Goal: Task Accomplishment & Management: Manage account settings

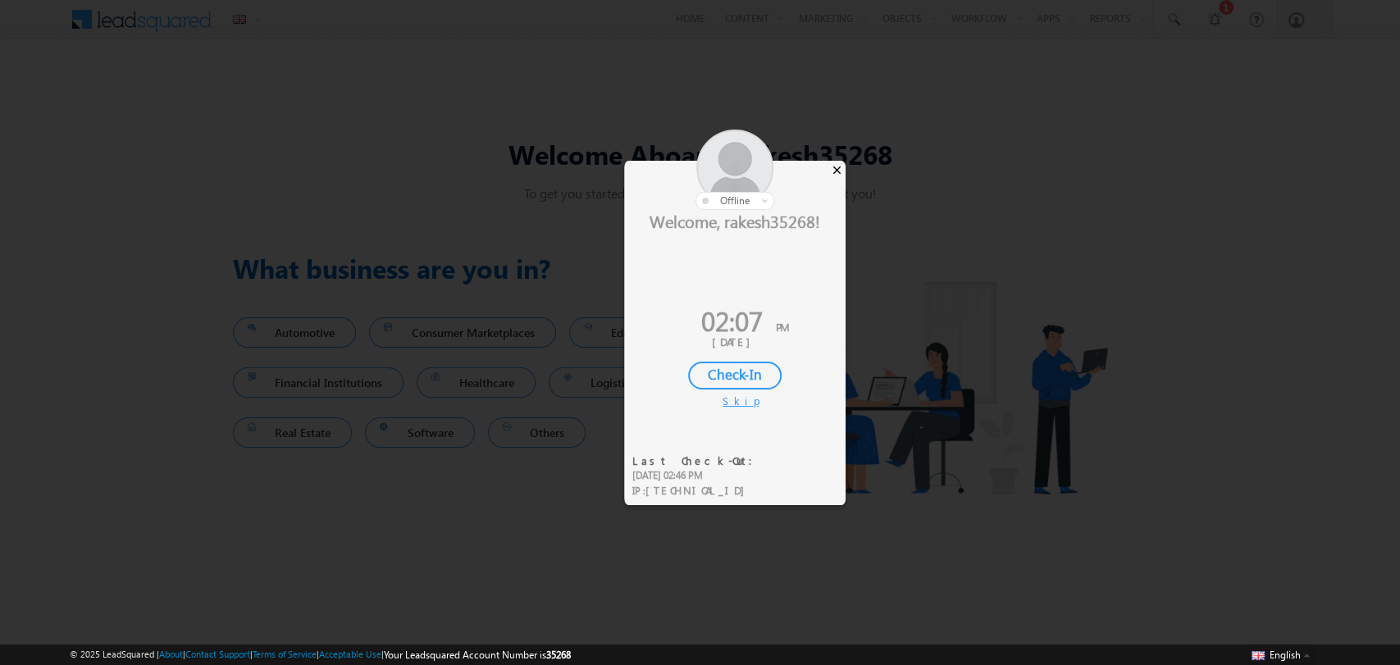
click at [834, 173] on div "×" at bounding box center [836, 170] width 17 height 18
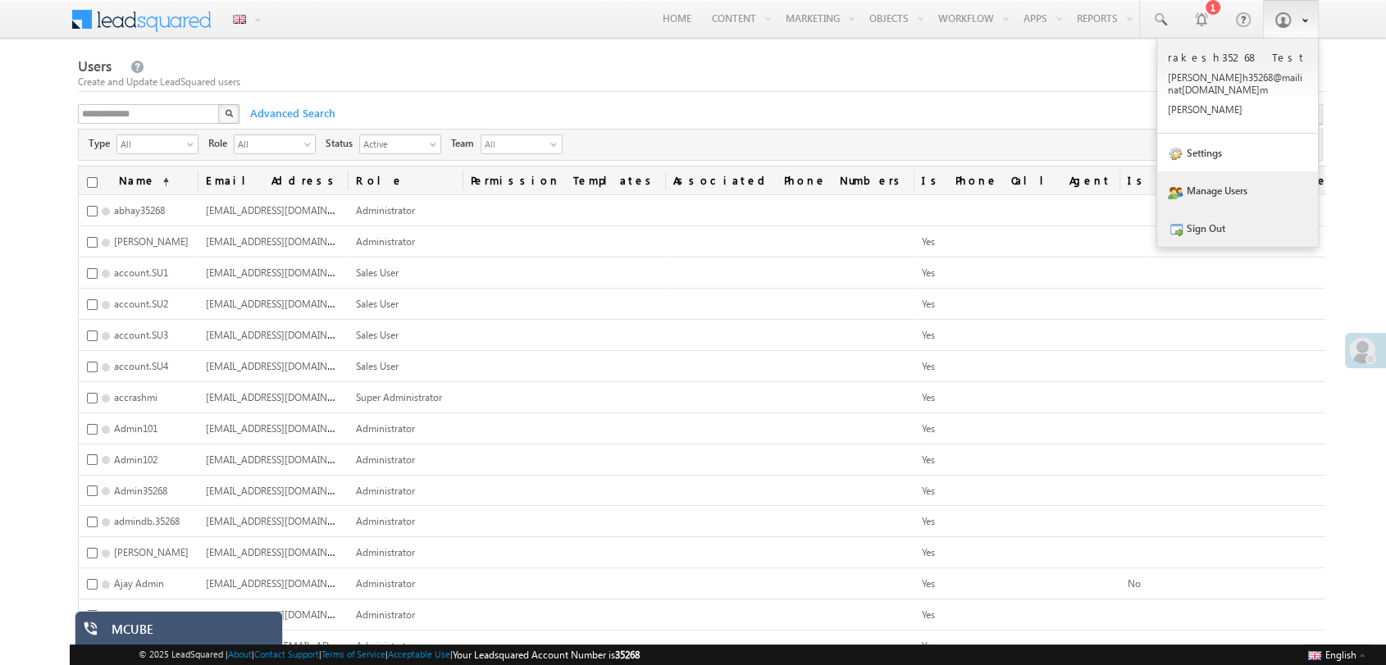
click at [1227, 218] on link "Sign Out" at bounding box center [1237, 228] width 161 height 38
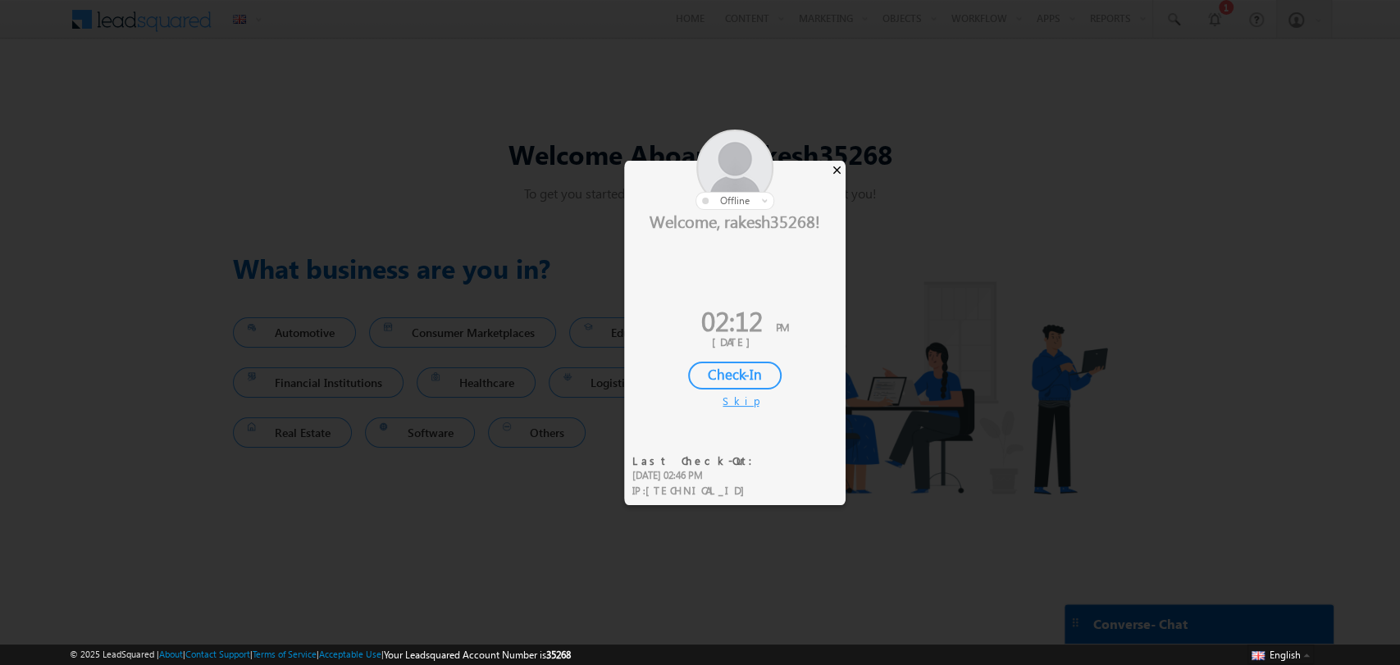
drag, startPoint x: 827, startPoint y: 158, endPoint x: 838, endPoint y: 165, distance: 13.2
click at [838, 165] on div "× offline Online Away Offline Online Away Offline (Check-Out) Welcome, rakesh35…" at bounding box center [734, 321] width 221 height 320
click at [838, 165] on div "×" at bounding box center [836, 170] width 17 height 18
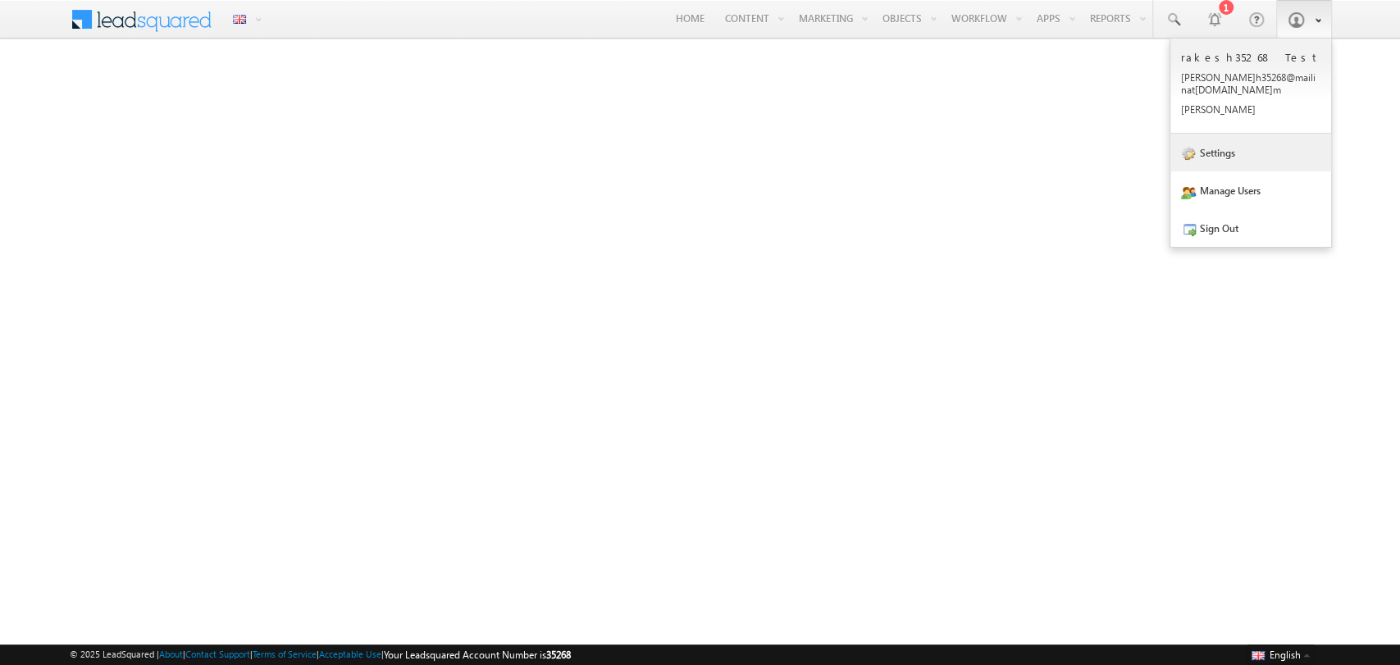
click at [1253, 139] on link "Settings" at bounding box center [1250, 153] width 161 height 38
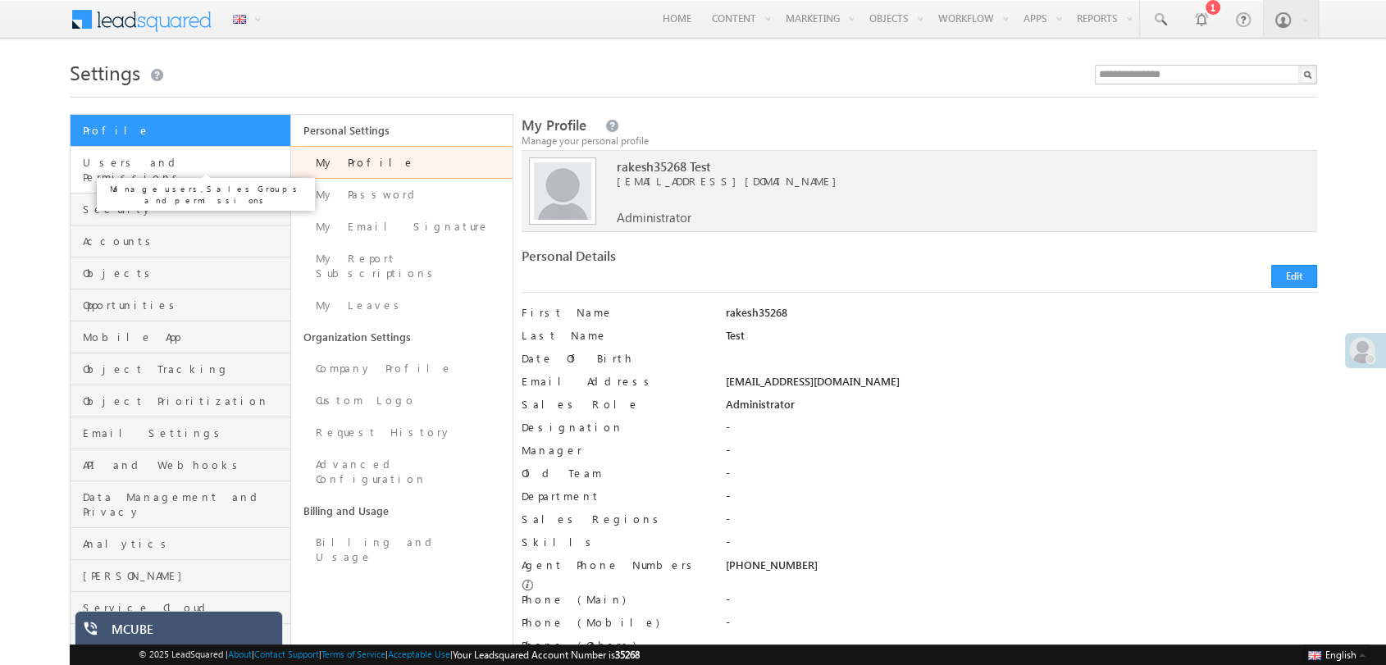
click at [151, 167] on span "Users and Permissions" at bounding box center [185, 170] width 204 height 30
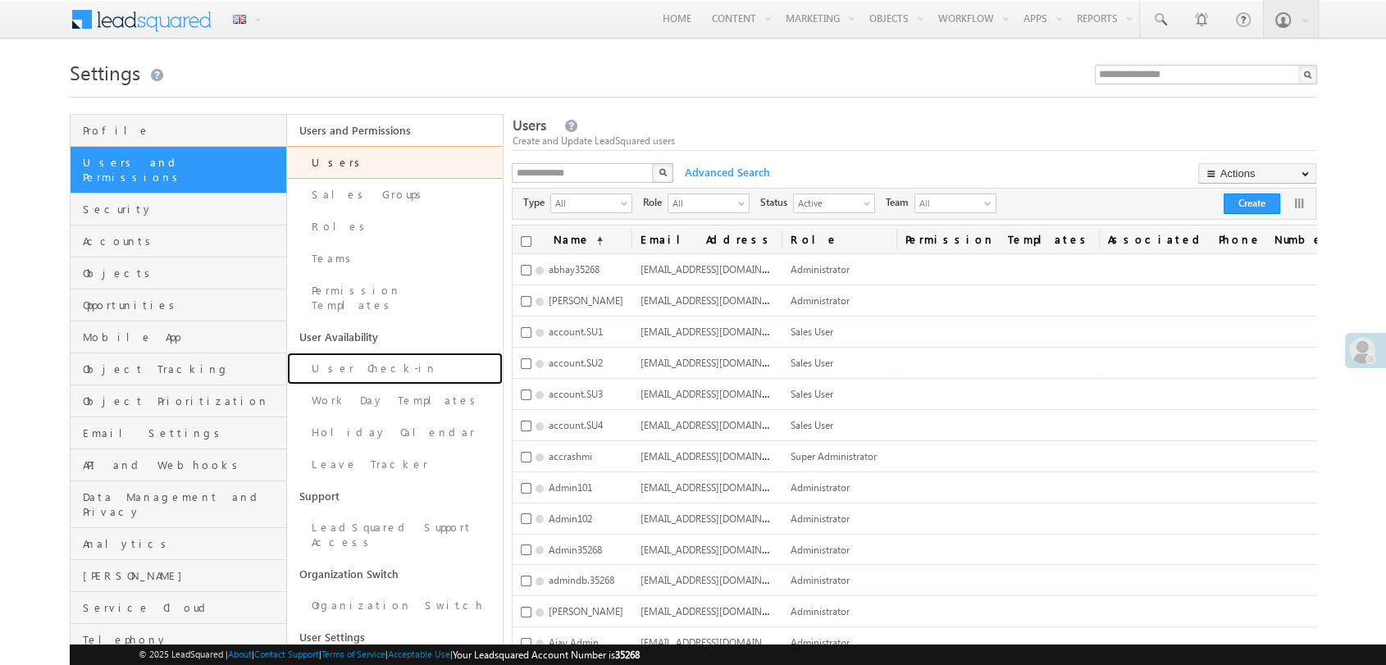
click at [393, 353] on link "User Check-in" at bounding box center [395, 369] width 217 height 32
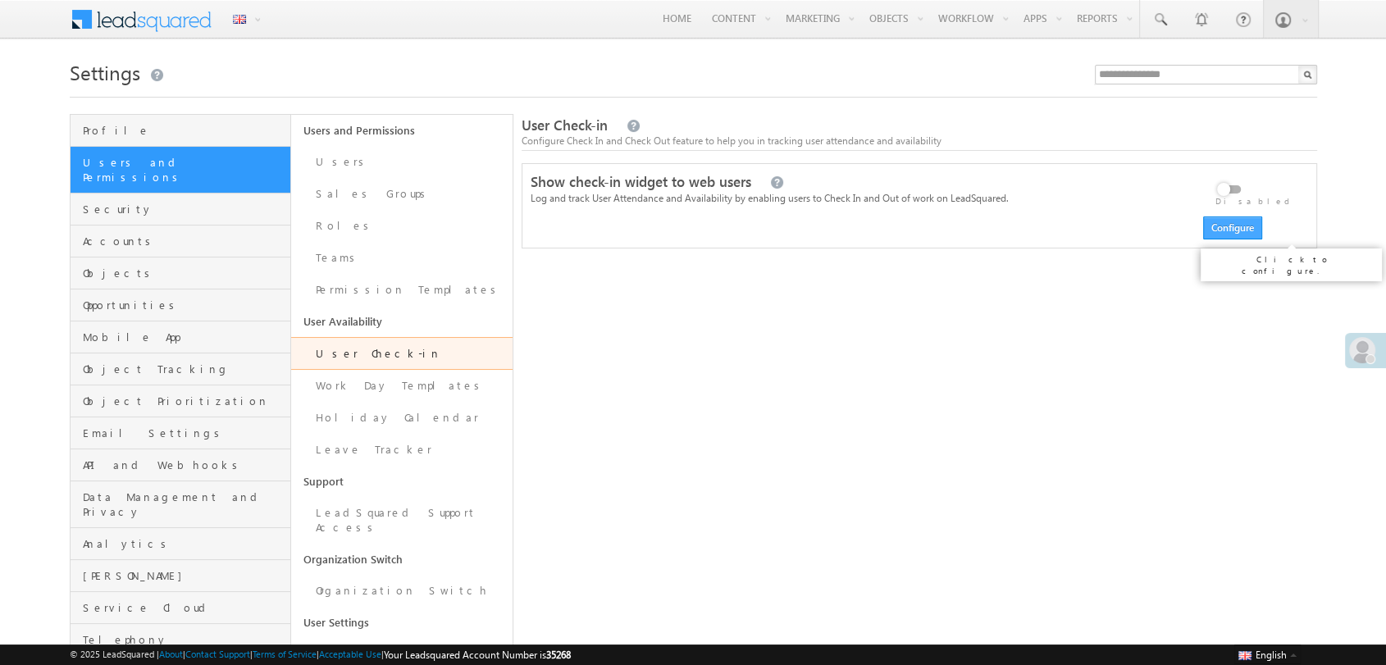
click at [1240, 221] on button "Configure" at bounding box center [1232, 228] width 59 height 23
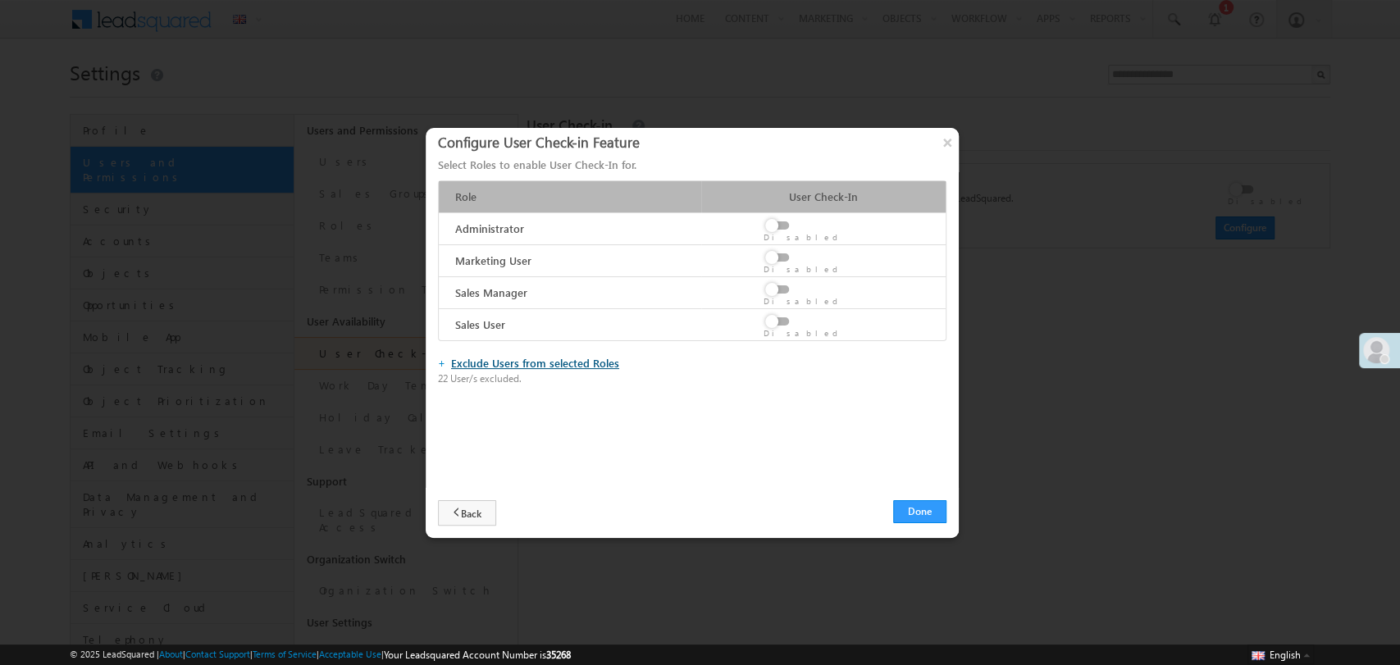
click at [551, 363] on link "Exclude Users from selected Roles" at bounding box center [535, 363] width 168 height 14
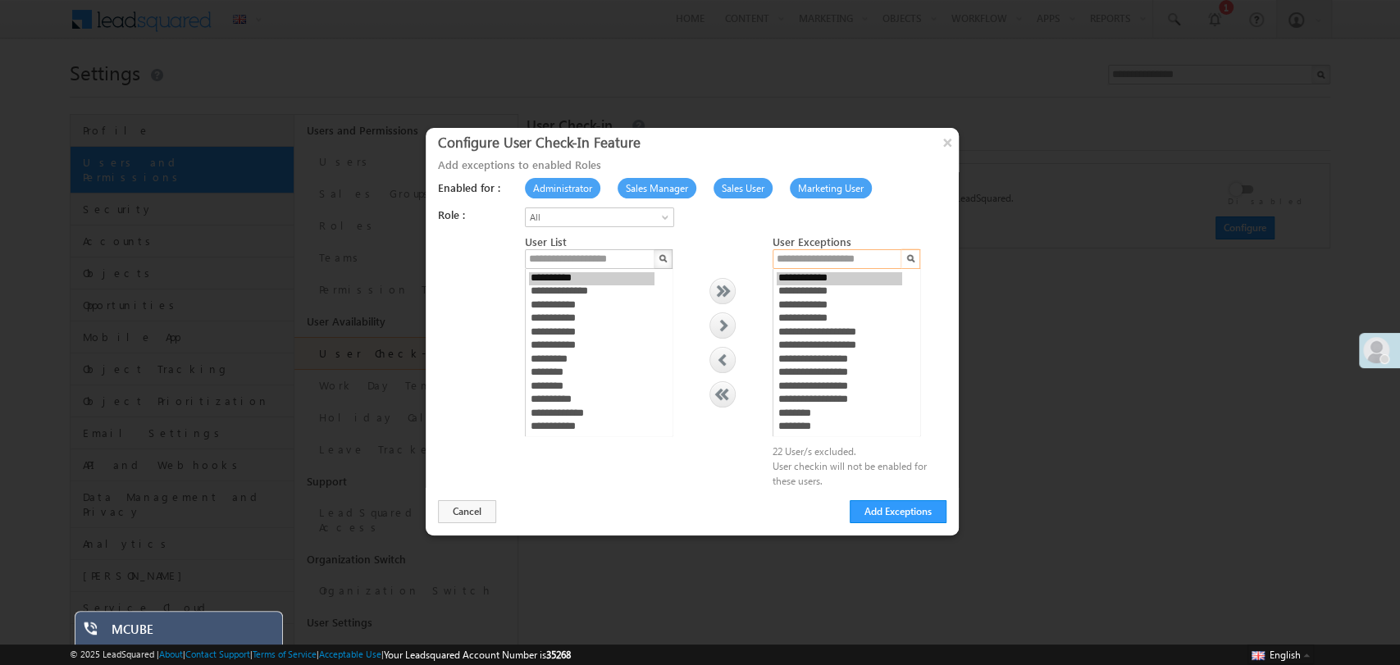
click at [810, 255] on input "text" at bounding box center [838, 259] width 131 height 20
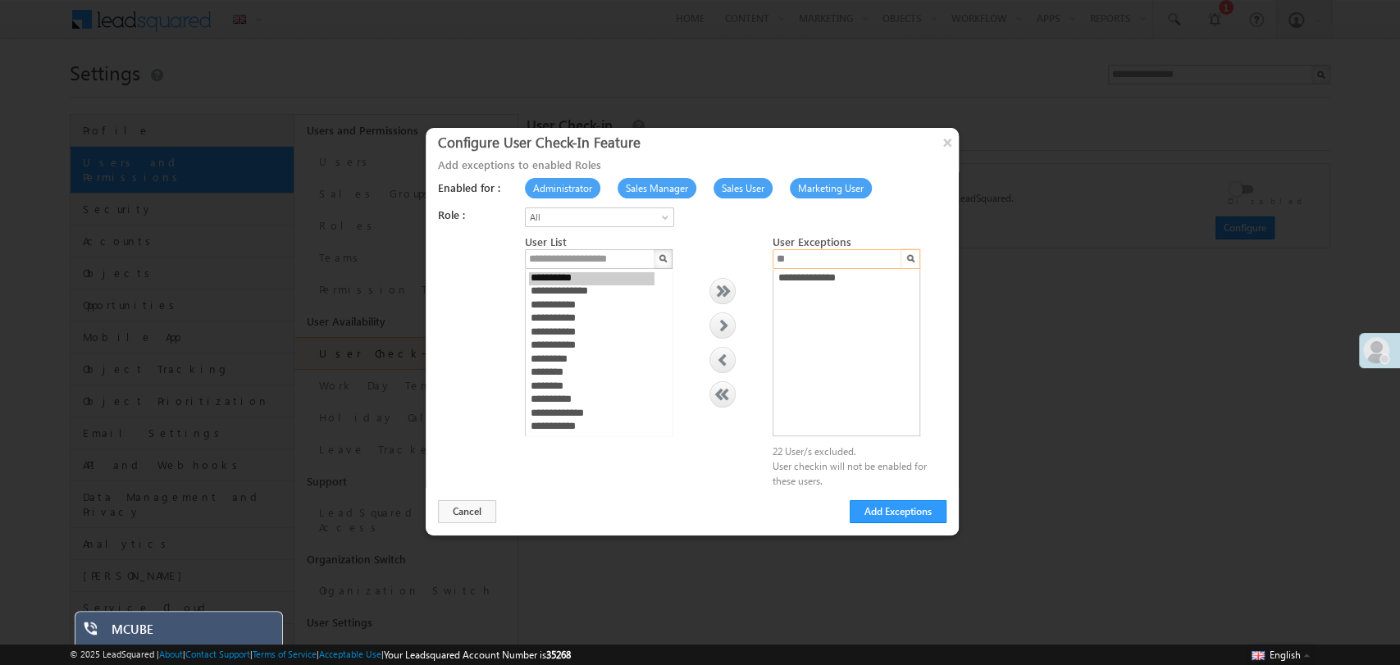
type input "*"
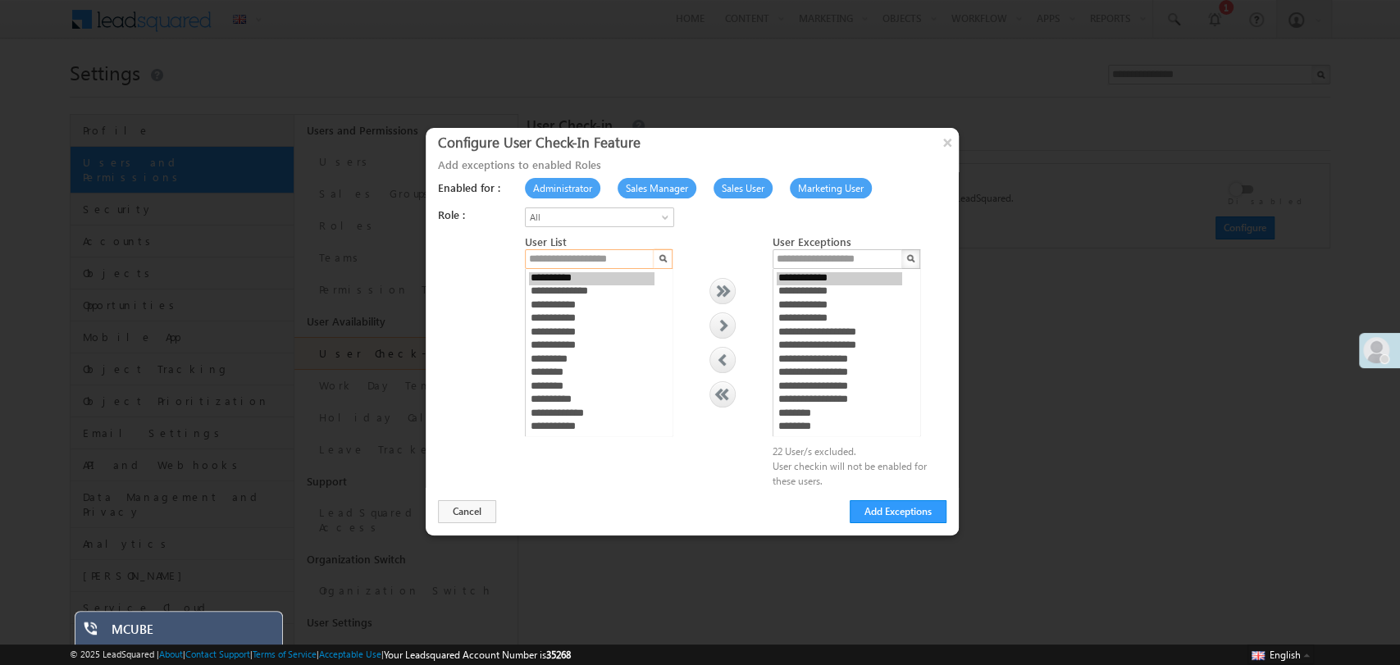
click at [540, 262] on input "text" at bounding box center [590, 259] width 131 height 20
type input "*****"
click at [943, 153] on button "×" at bounding box center [947, 142] width 26 height 29
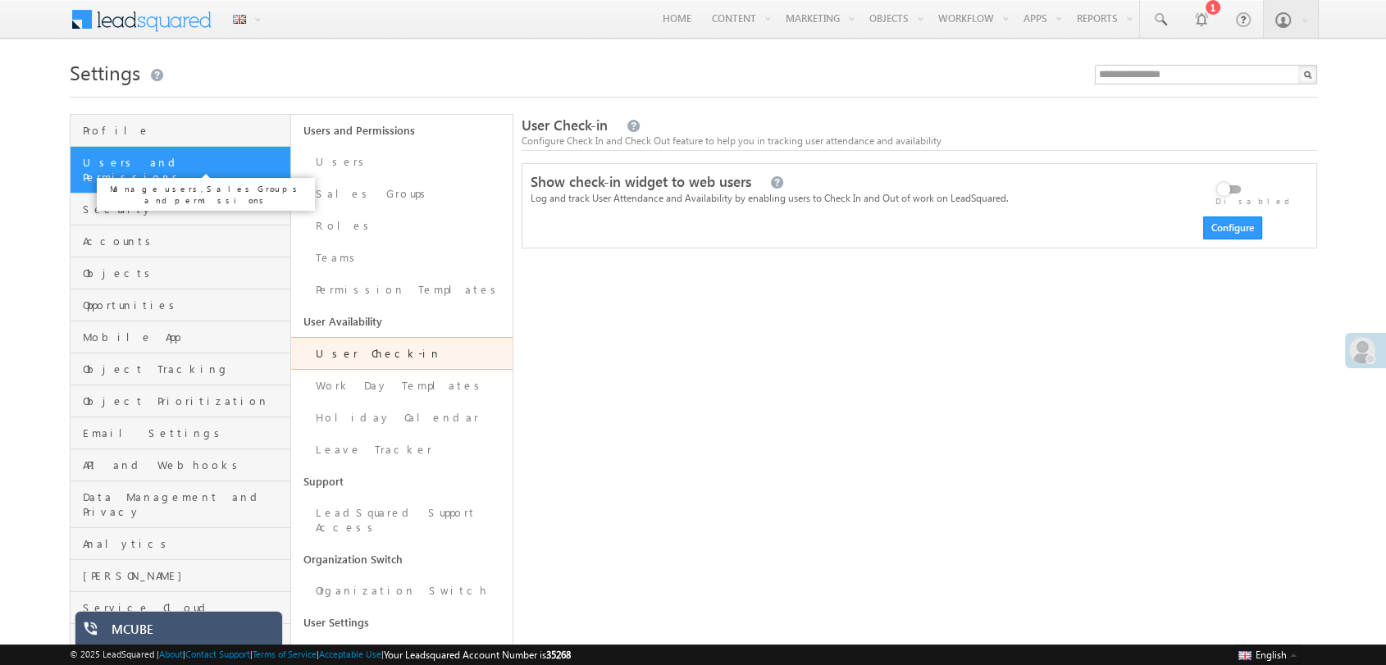
click at [205, 159] on span "Users and Permissions" at bounding box center [185, 170] width 204 height 30
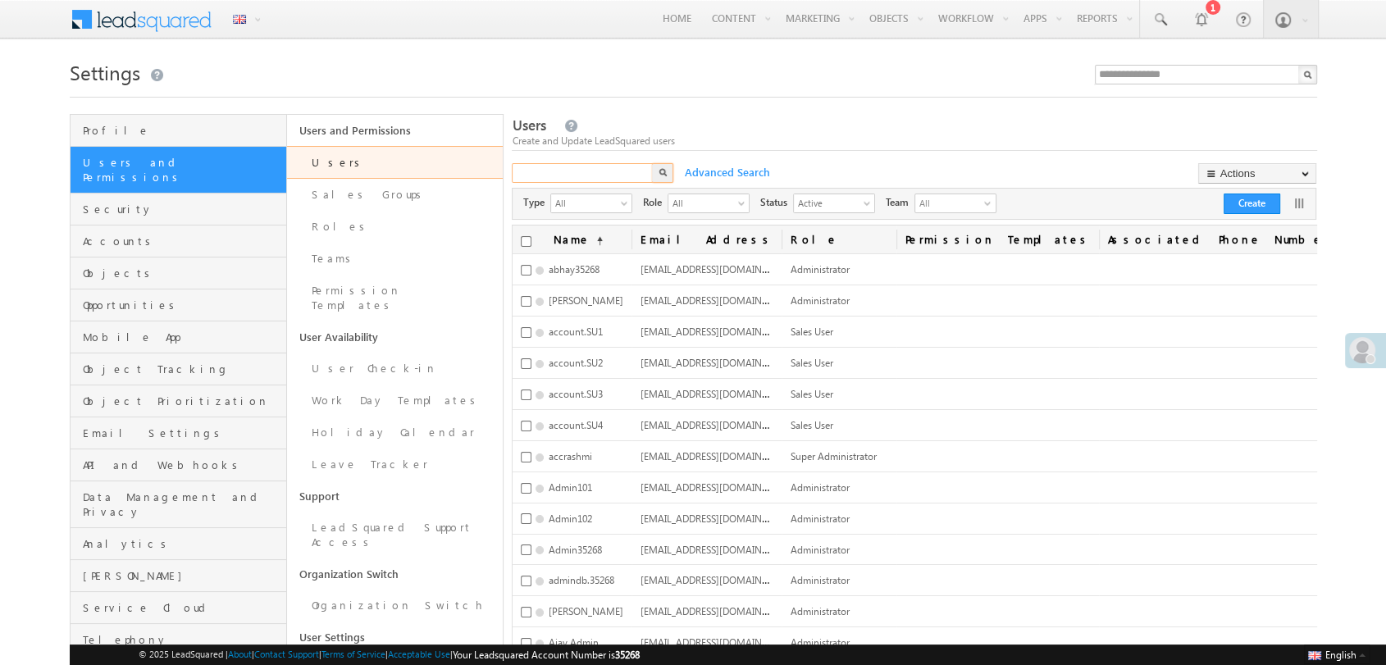
click at [575, 167] on input "text" at bounding box center [583, 173] width 143 height 20
type input "**********"
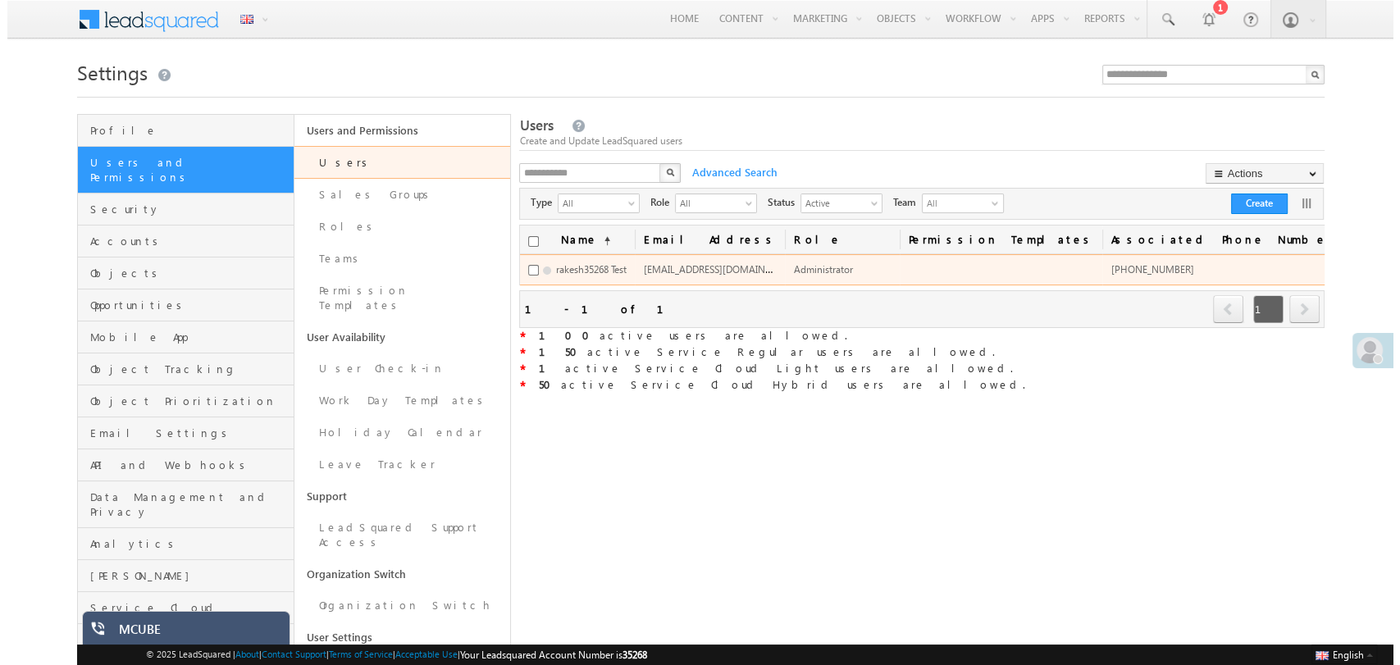
scroll to position [0, 92]
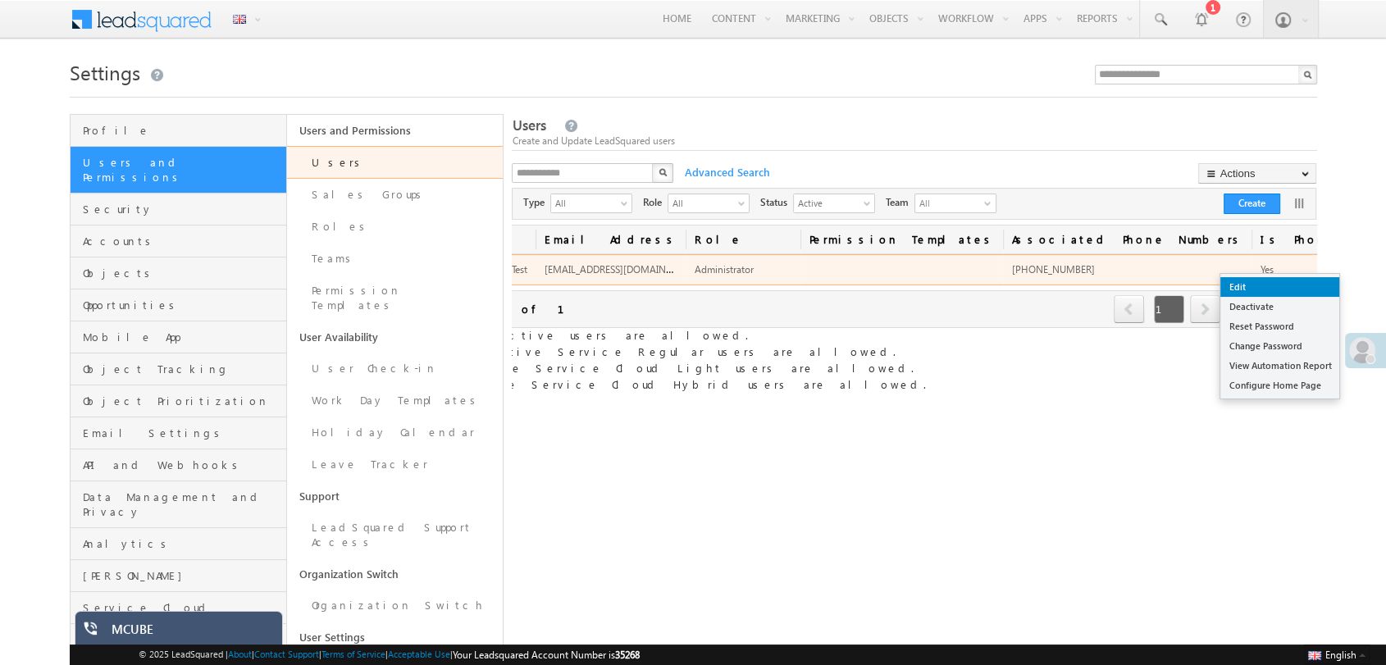
click at [1281, 290] on link "Edit" at bounding box center [1280, 287] width 119 height 20
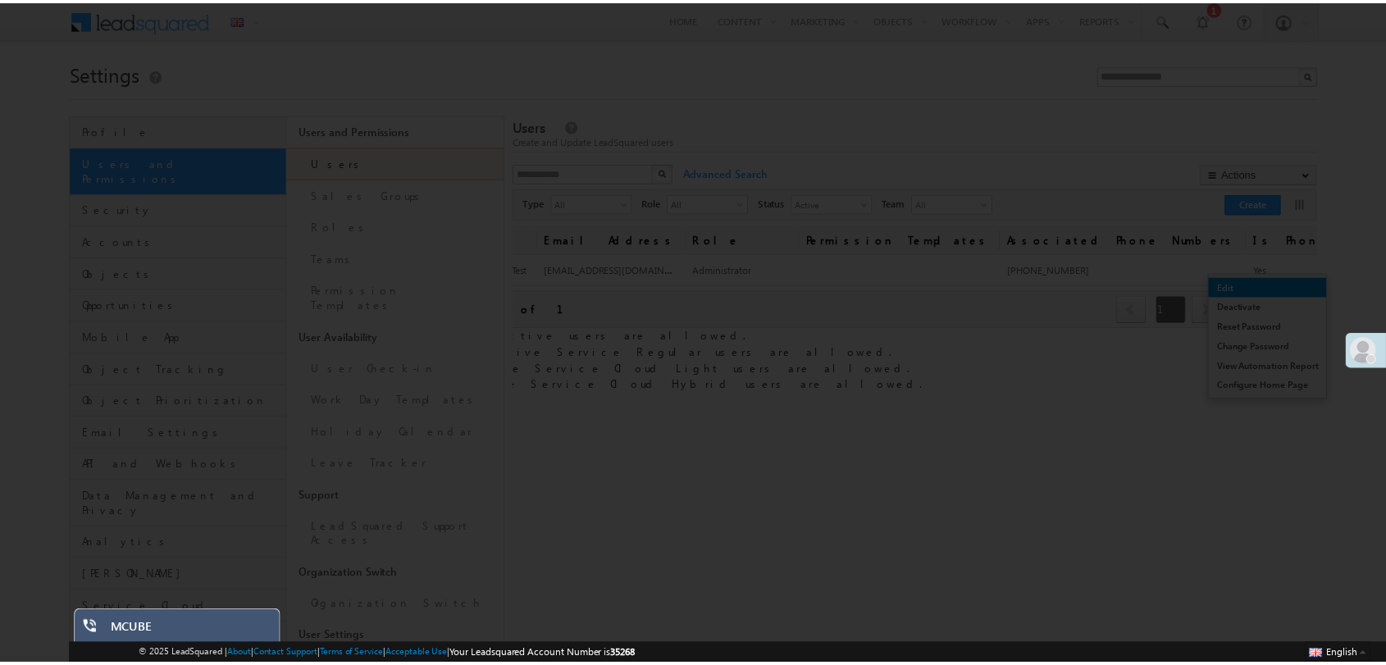
scroll to position [0, 84]
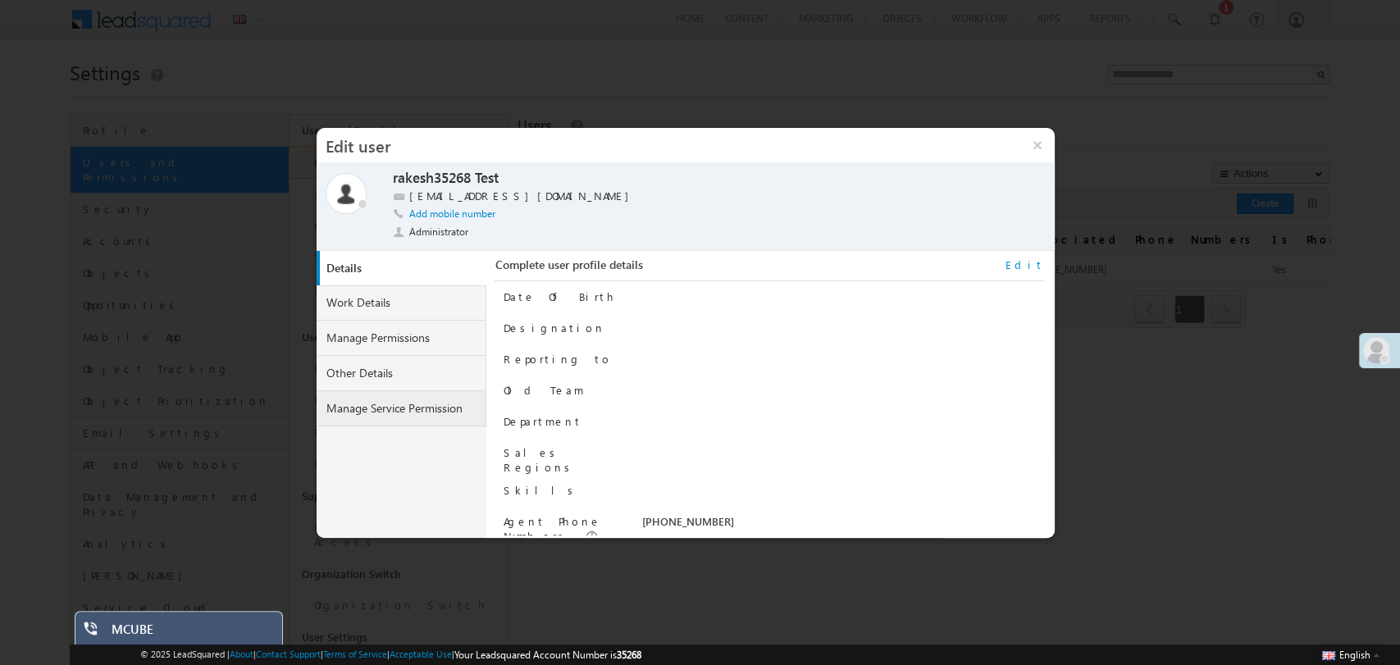
click at [394, 407] on link "Manage Service Permission" at bounding box center [402, 408] width 171 height 35
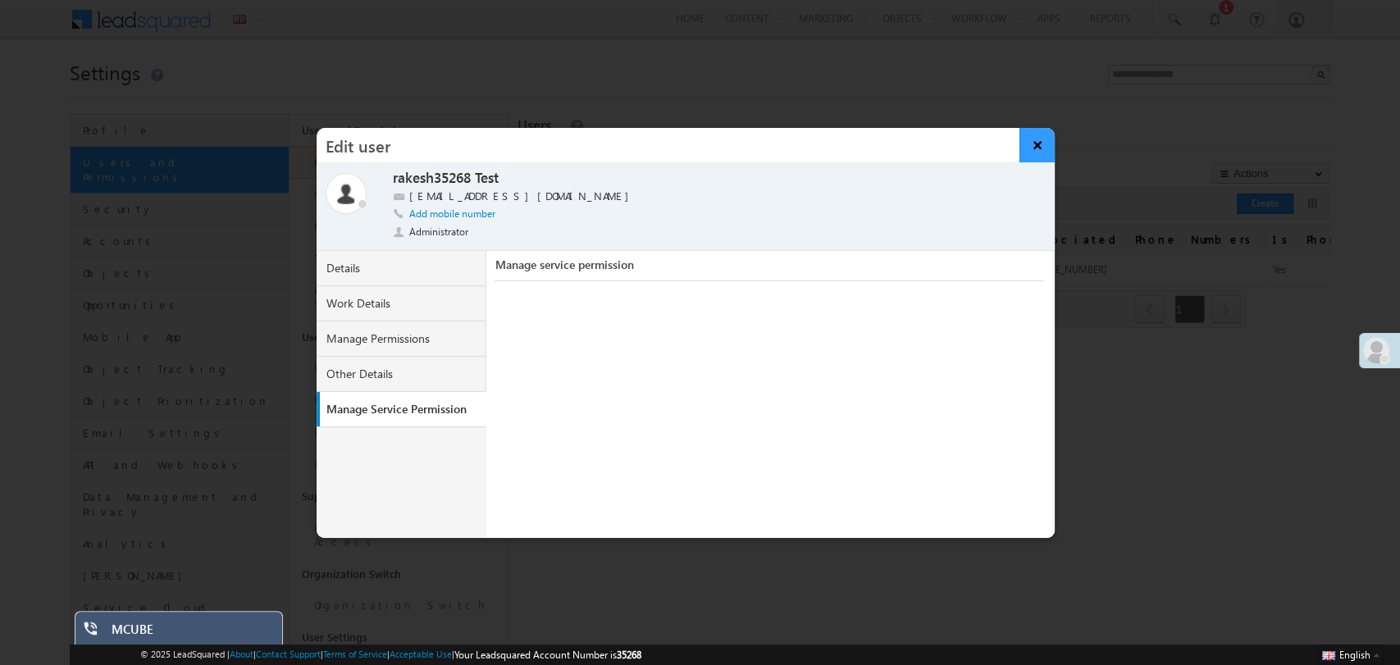
click at [1035, 144] on button "×" at bounding box center [1037, 145] width 35 height 34
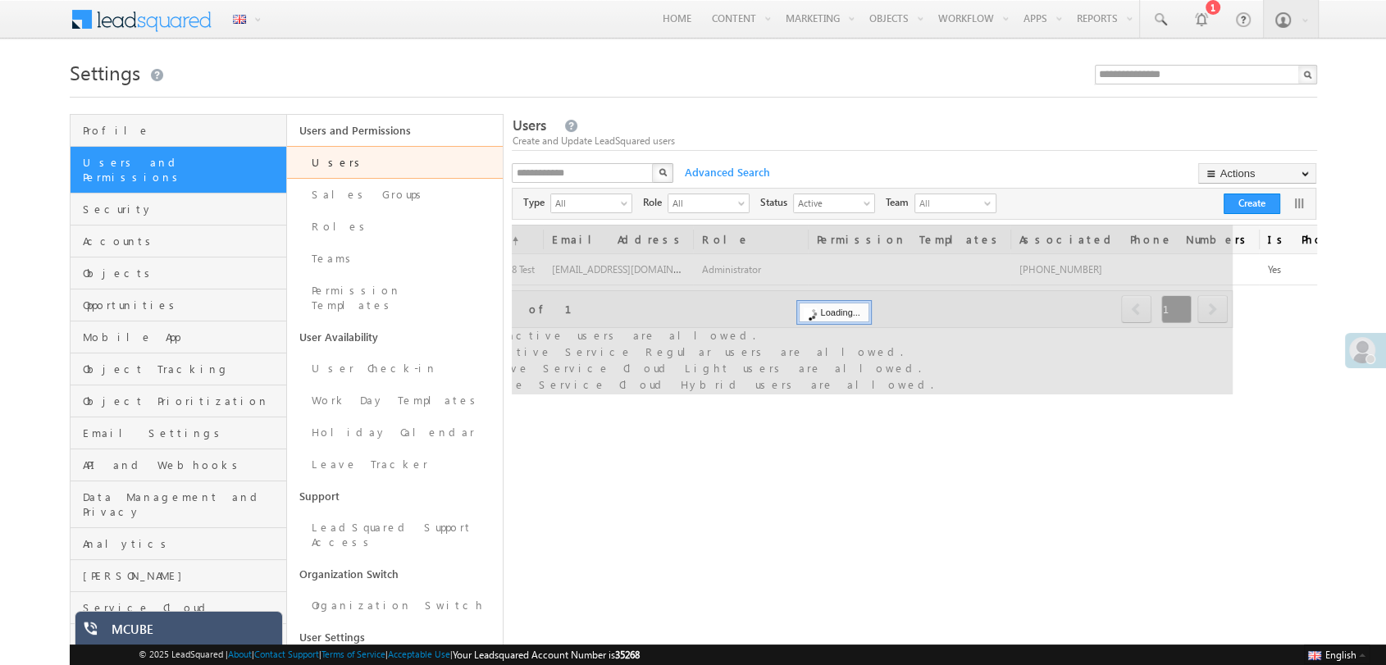
click at [645, 176] on div "X" at bounding box center [594, 175] width 164 height 24
click at [584, 180] on input "text" at bounding box center [583, 173] width 143 height 20
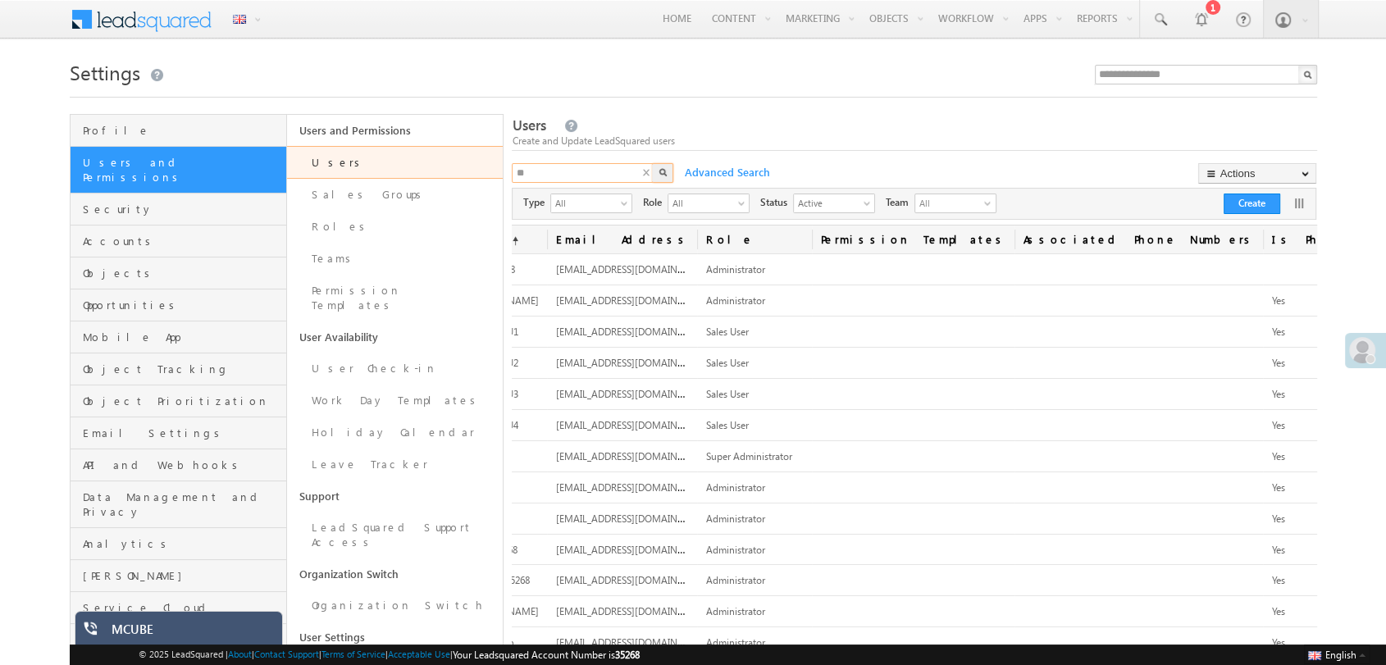
type input "*"
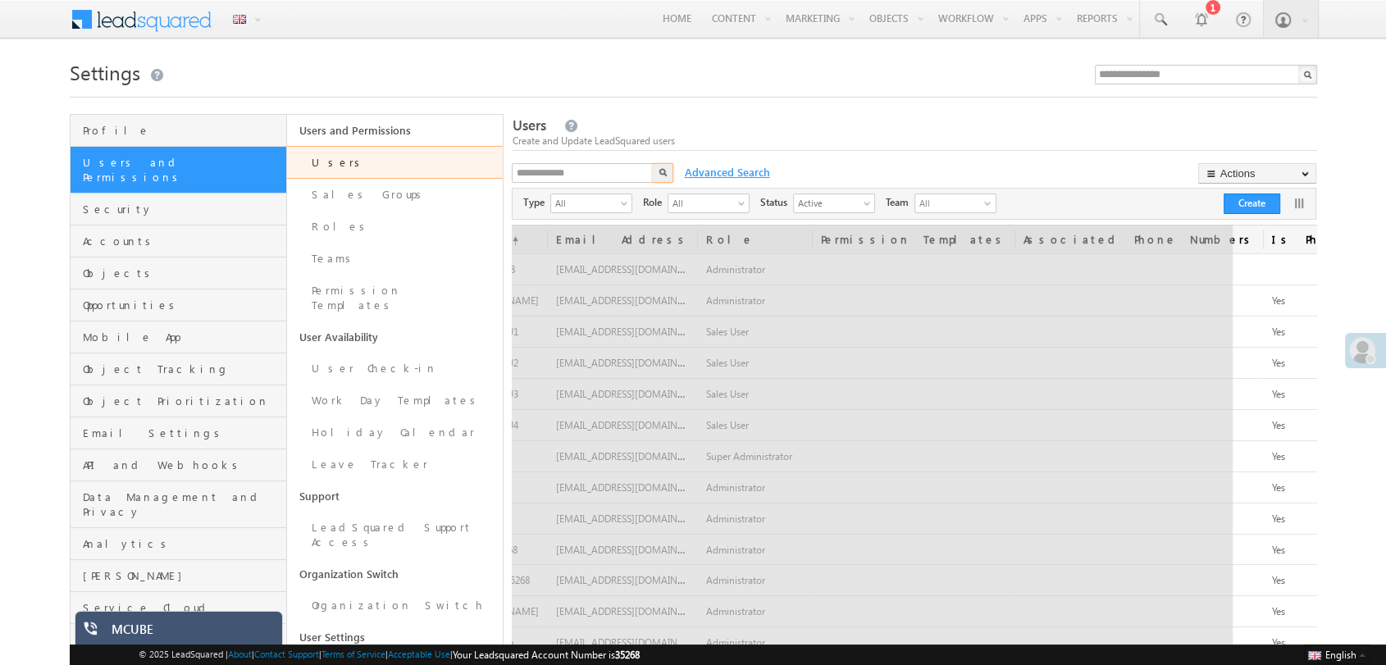
click at [716, 167] on span "Advanced Search" at bounding box center [725, 172] width 98 height 15
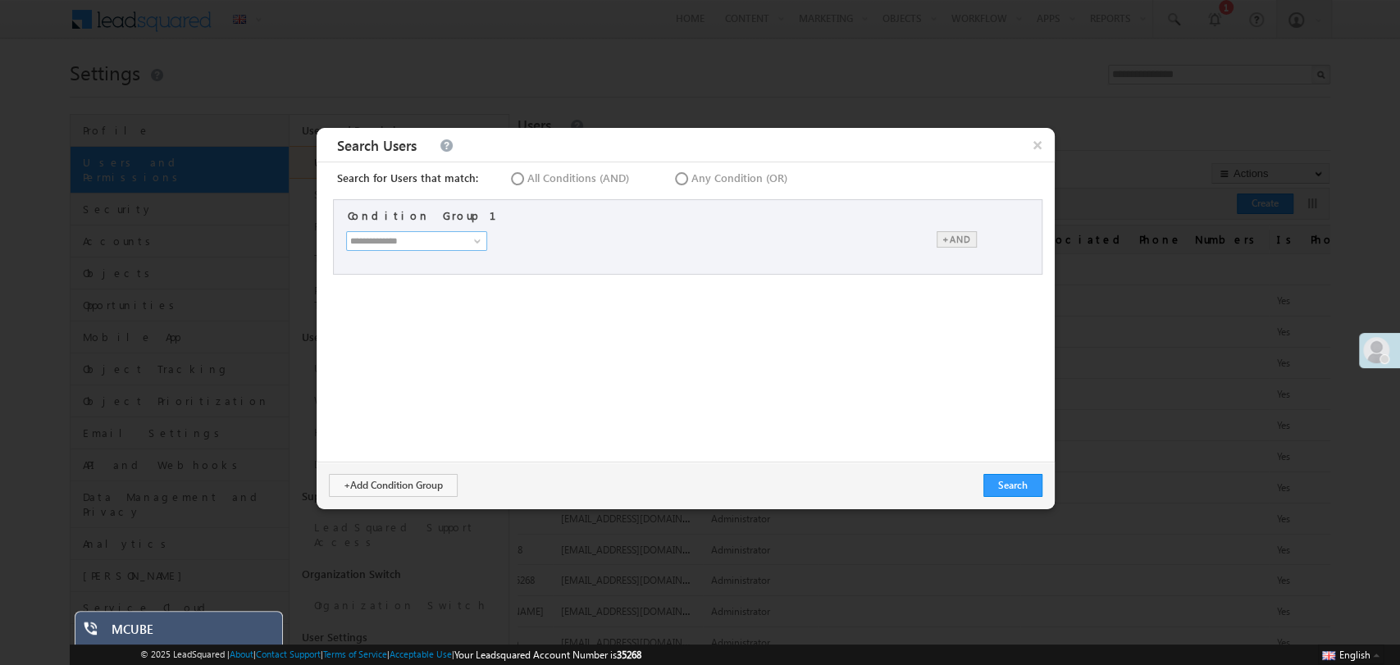
click at [411, 231] on input at bounding box center [416, 241] width 141 height 20
click at [405, 276] on link "First Name" at bounding box center [420, 275] width 142 height 19
type input "**********"
click at [569, 238] on span "Is" at bounding box center [544, 241] width 99 height 15
click at [543, 246] on span "Is Not" at bounding box center [544, 241] width 99 height 15
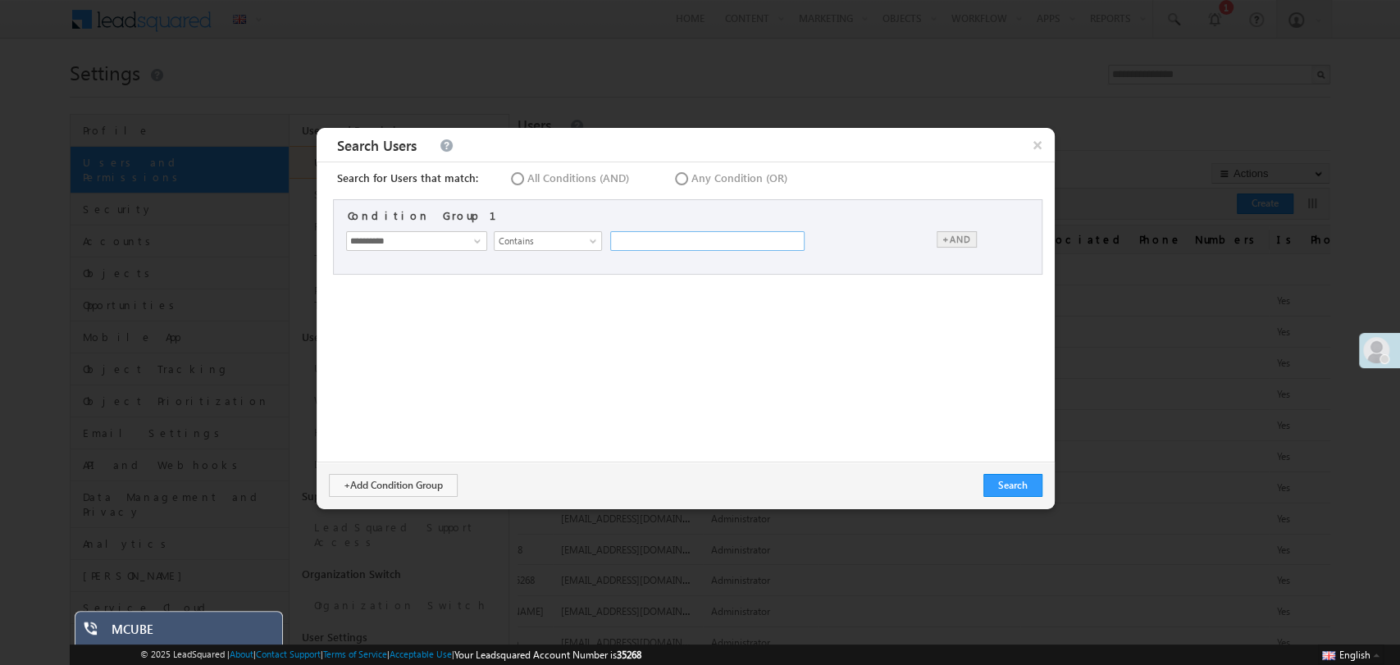
click at [627, 240] on input "text" at bounding box center [707, 241] width 194 height 20
type input "********"
click at [1024, 486] on button "Search" at bounding box center [1012, 485] width 59 height 23
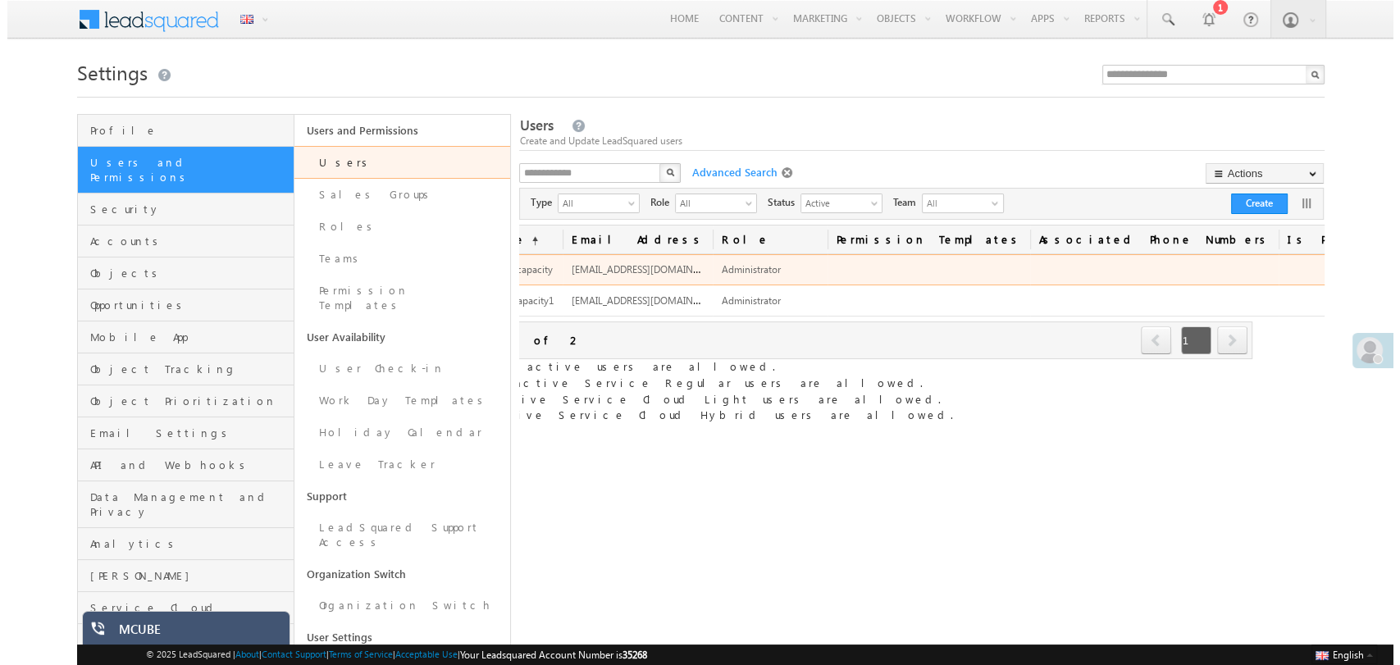
scroll to position [0, 89]
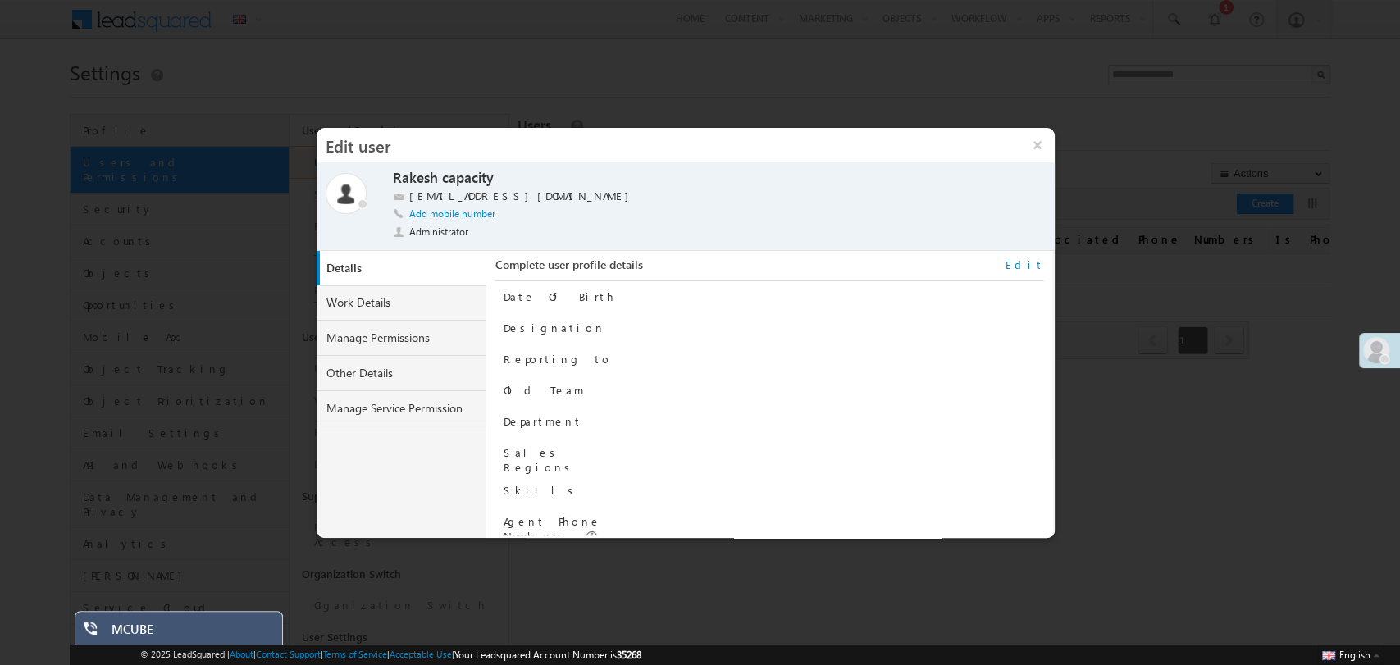
scroll to position [166, 0]
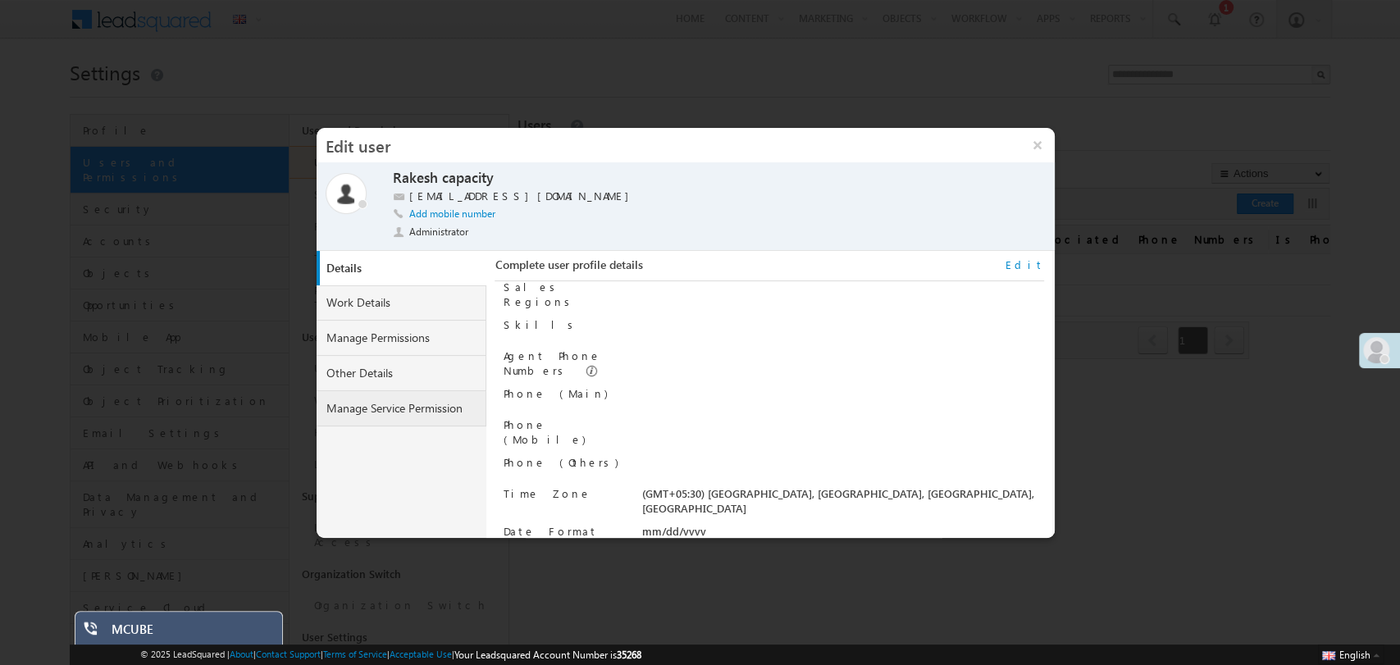
click at [422, 420] on link "Manage Service Permission" at bounding box center [402, 408] width 171 height 35
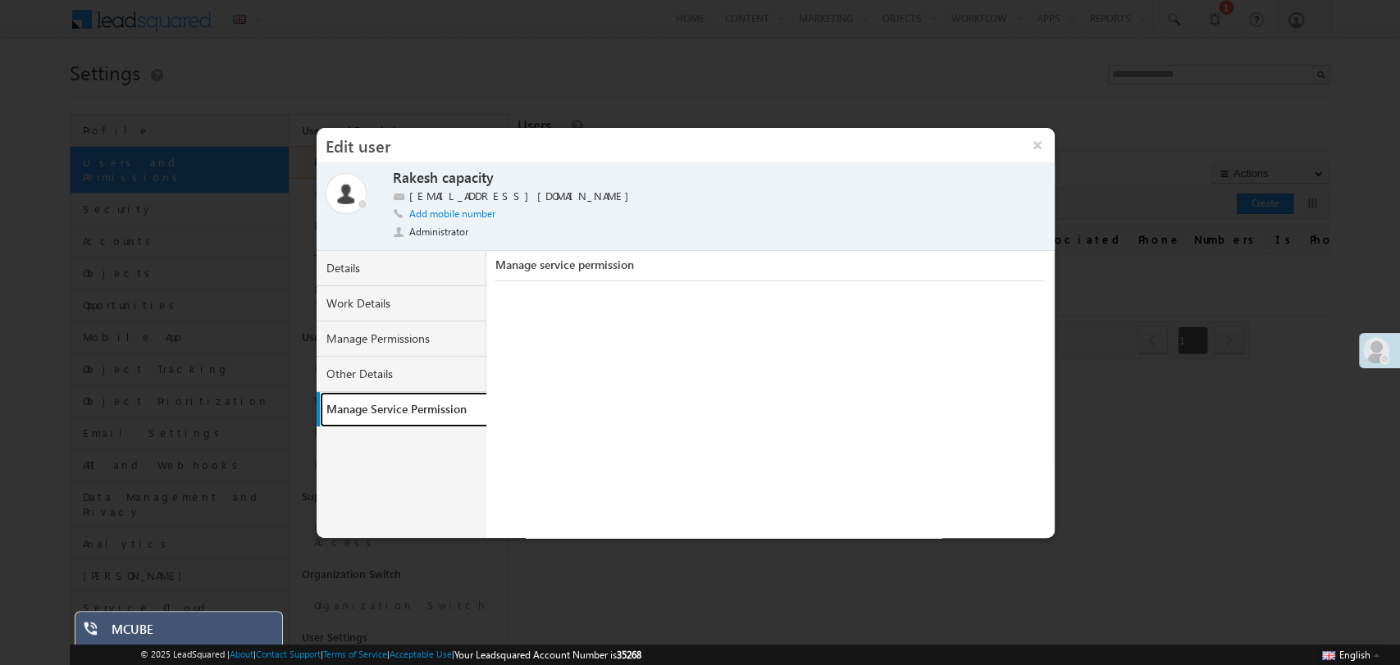
scroll to position [16, 0]
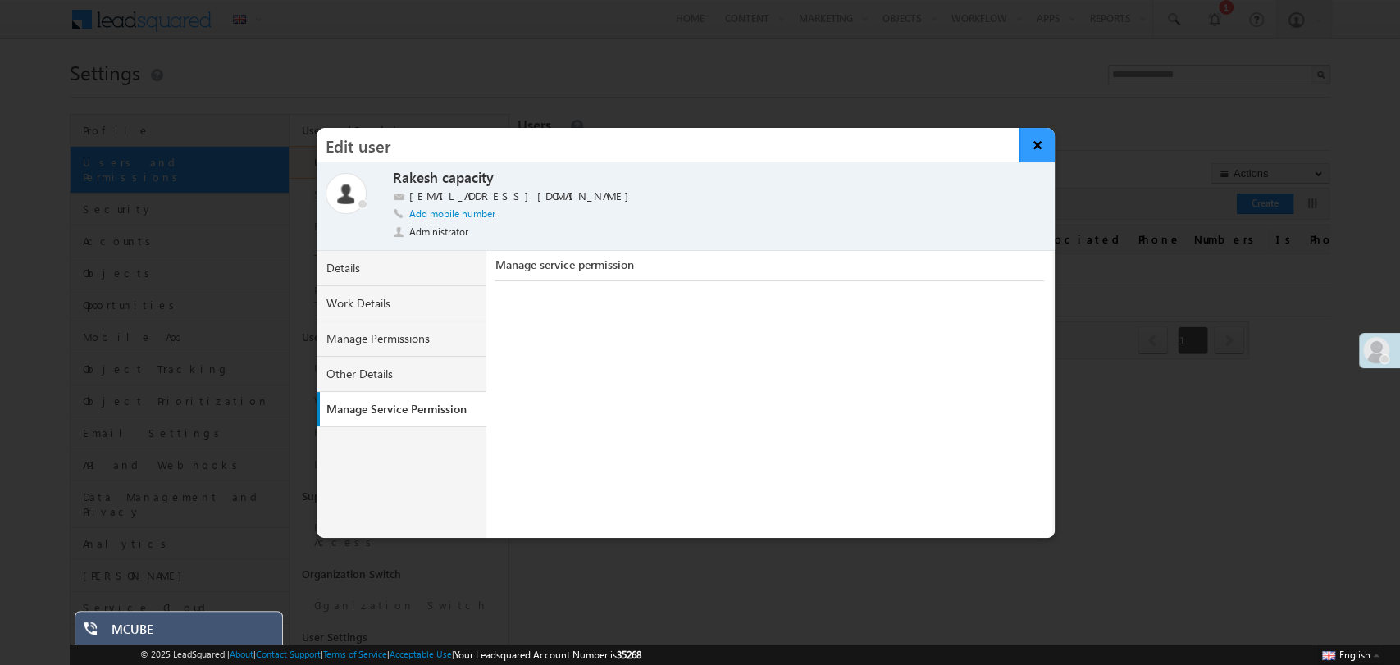
click at [1045, 139] on button "×" at bounding box center [1037, 145] width 35 height 34
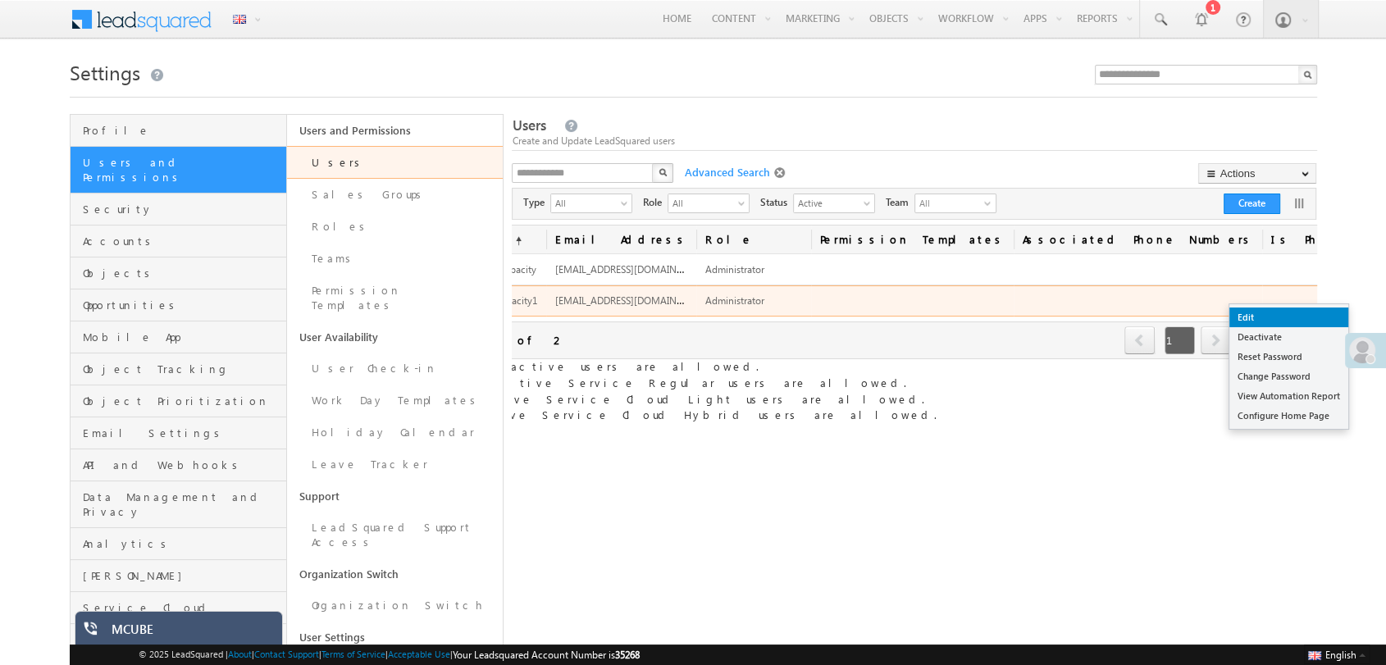
click at [1300, 311] on link "Edit" at bounding box center [1289, 318] width 119 height 20
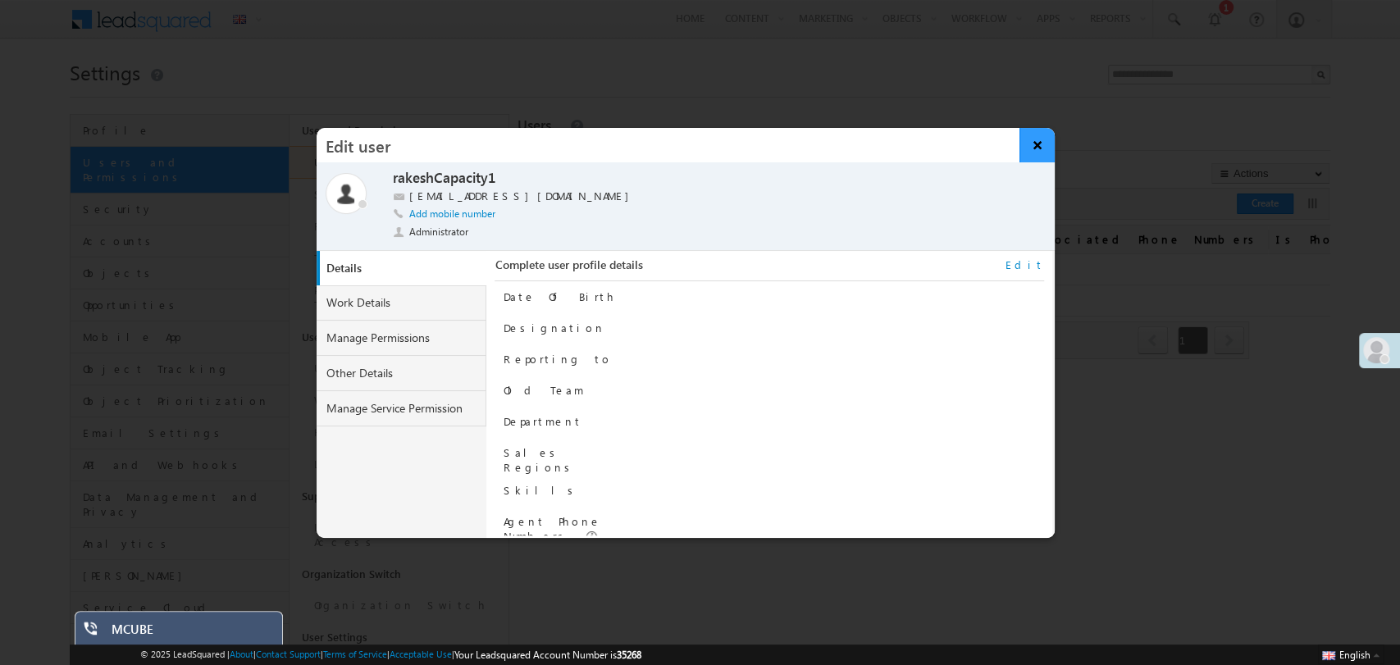
click at [1042, 145] on button "×" at bounding box center [1037, 145] width 35 height 34
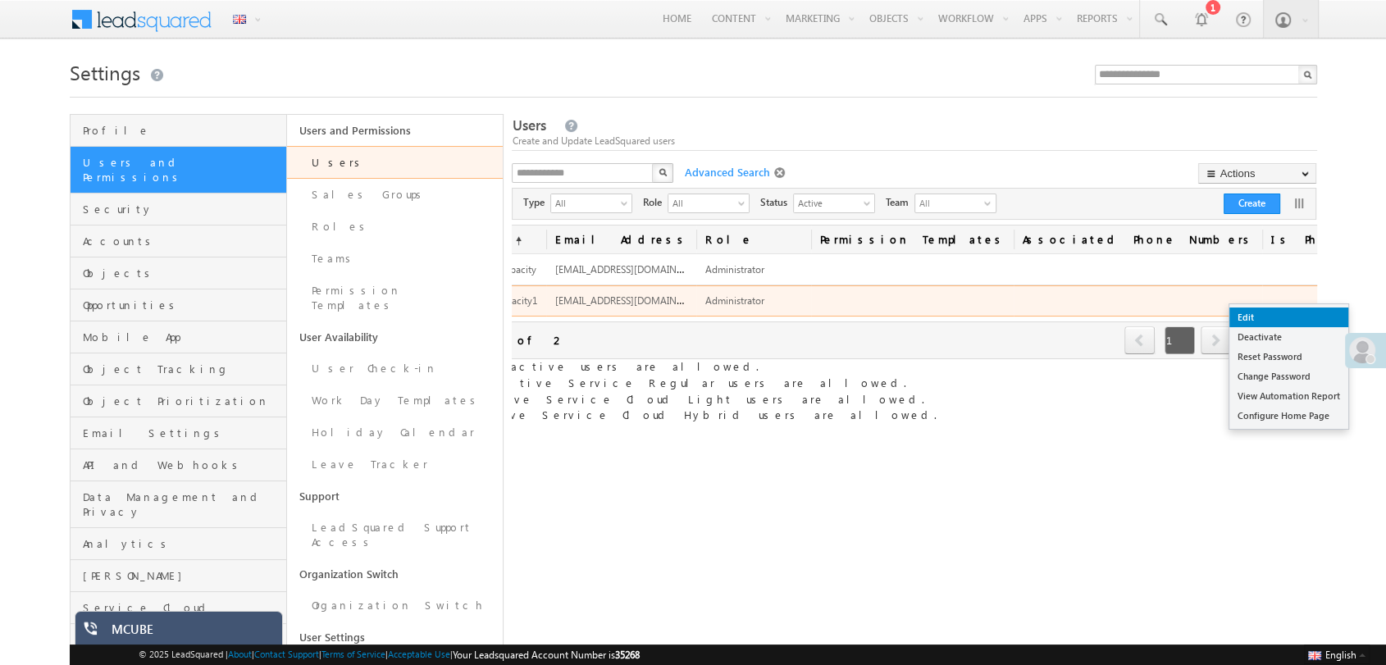
click at [1294, 317] on link "Edit" at bounding box center [1289, 318] width 119 height 20
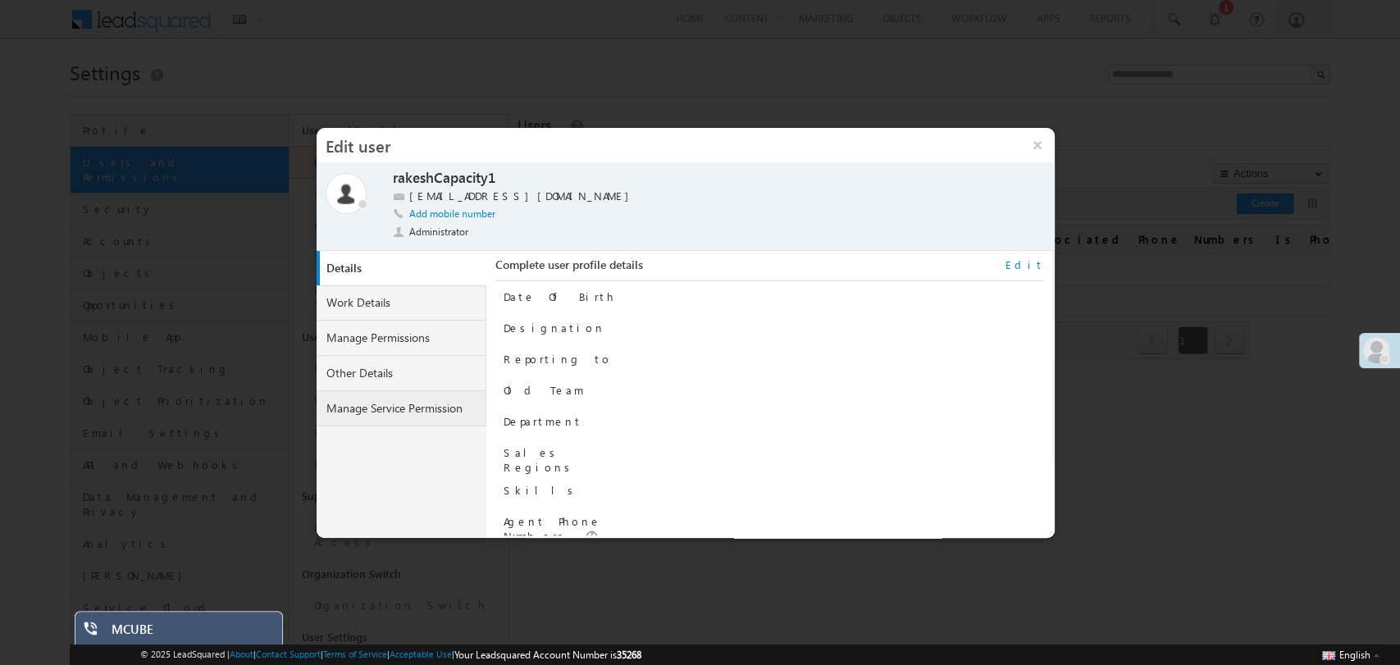
click at [422, 408] on link "Manage Service Permission" at bounding box center [402, 408] width 171 height 35
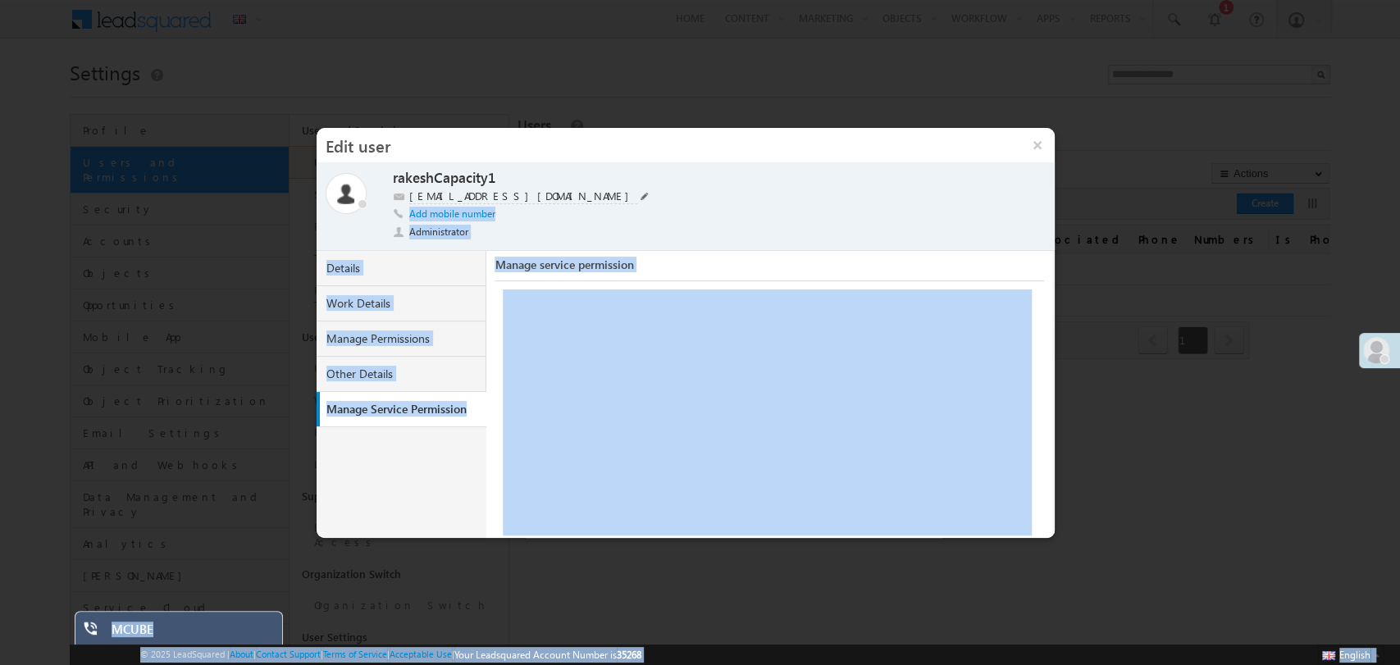
drag, startPoint x: 541, startPoint y: 196, endPoint x: 449, endPoint y: 185, distance: 92.5
click at [1020, 149] on button "×" at bounding box center [1037, 145] width 35 height 34
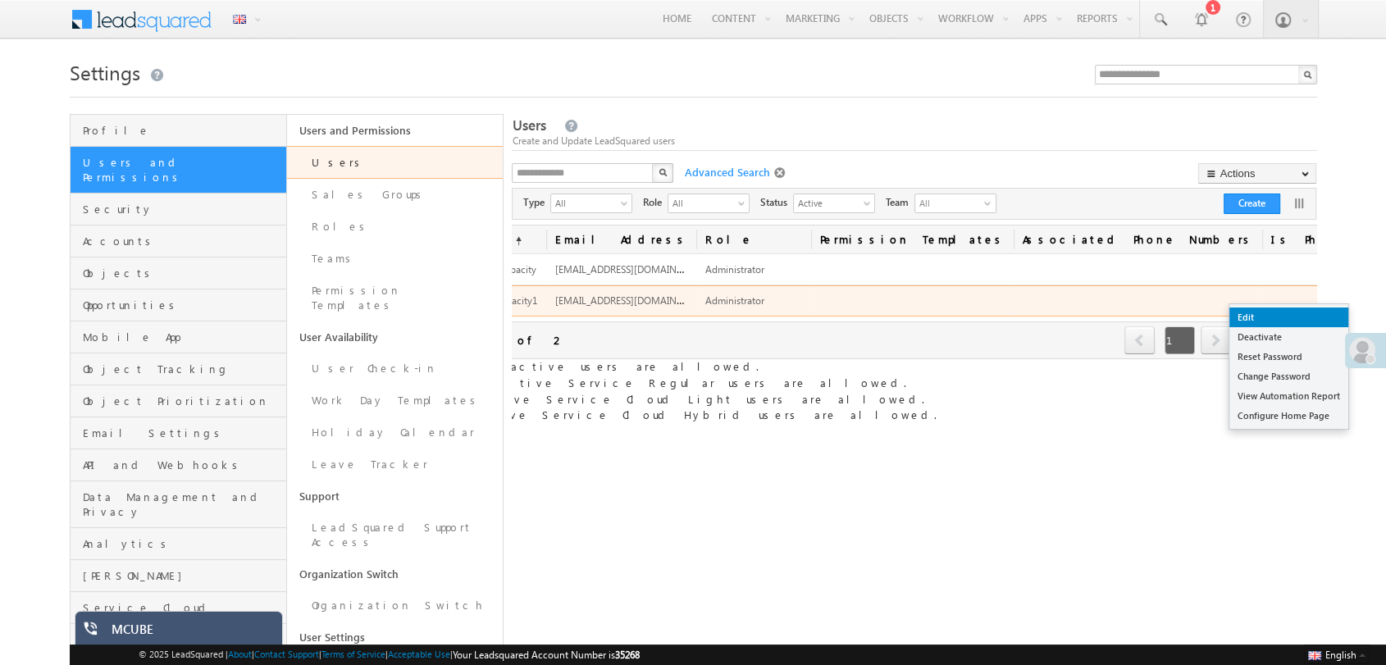
click at [1292, 321] on link "Edit" at bounding box center [1289, 318] width 119 height 20
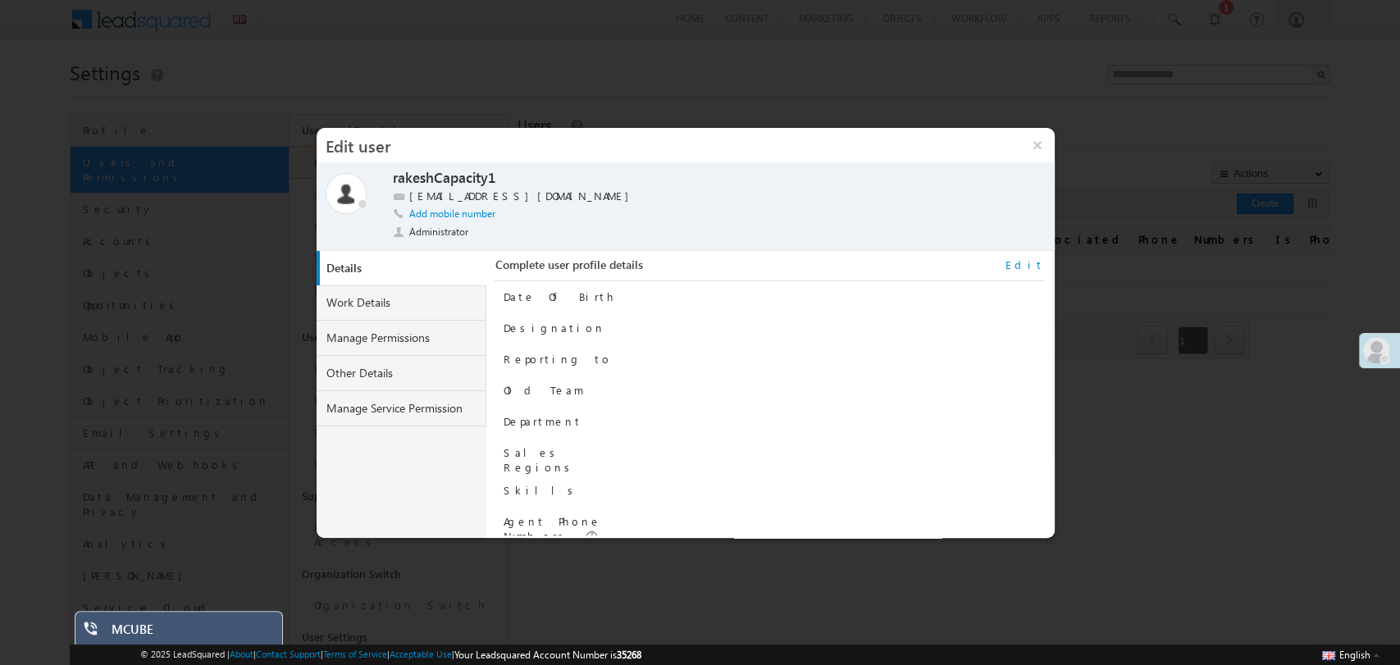
scroll to position [166, 0]
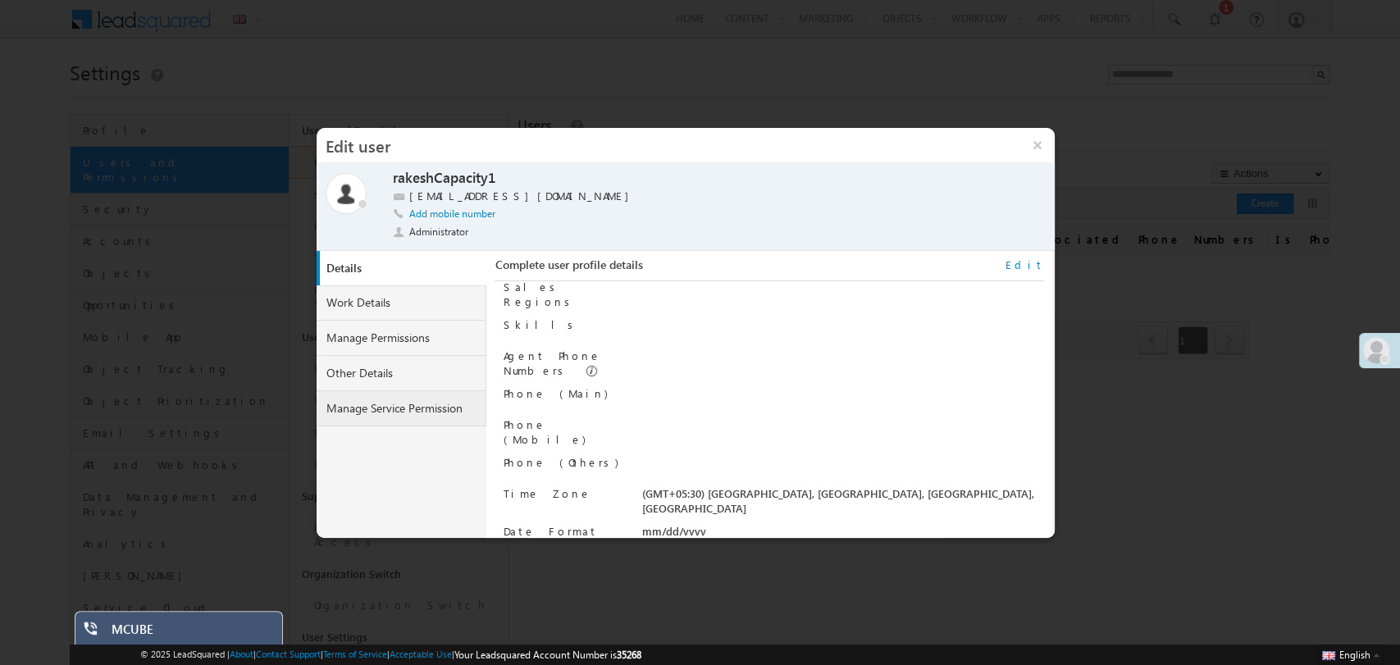
click at [406, 408] on link "Manage Service Permission" at bounding box center [402, 408] width 171 height 35
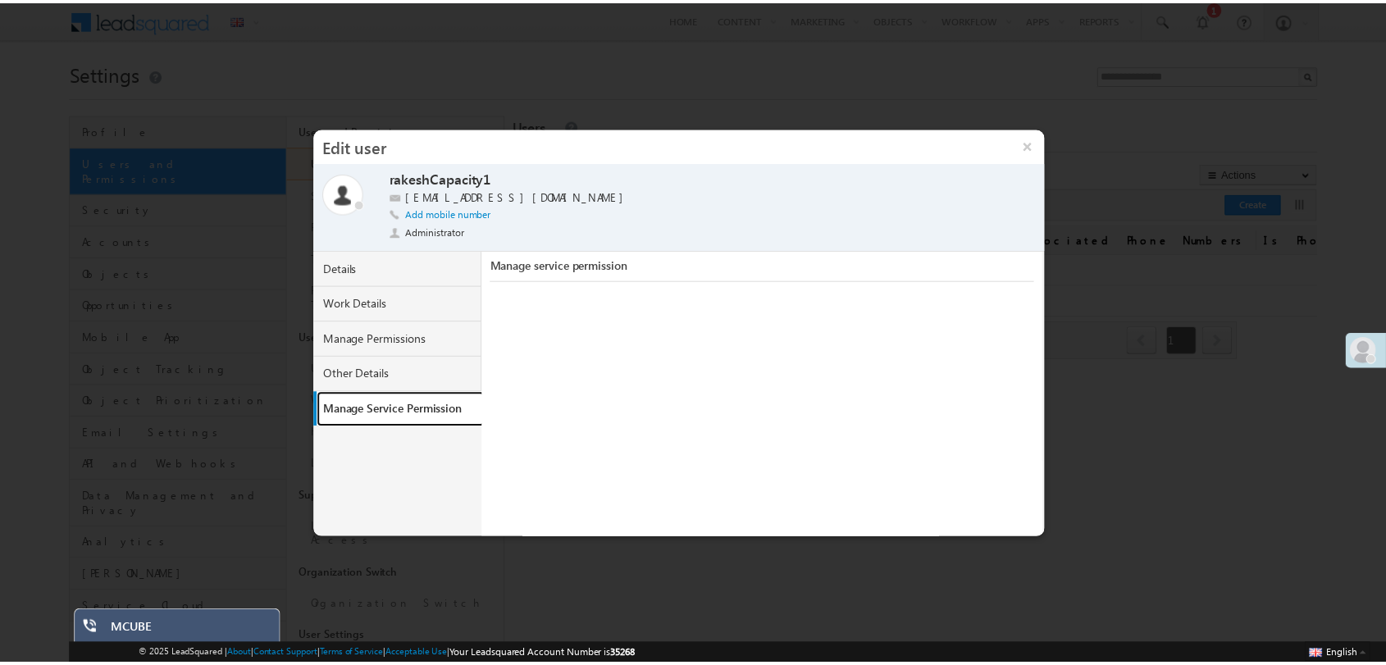
scroll to position [16, 0]
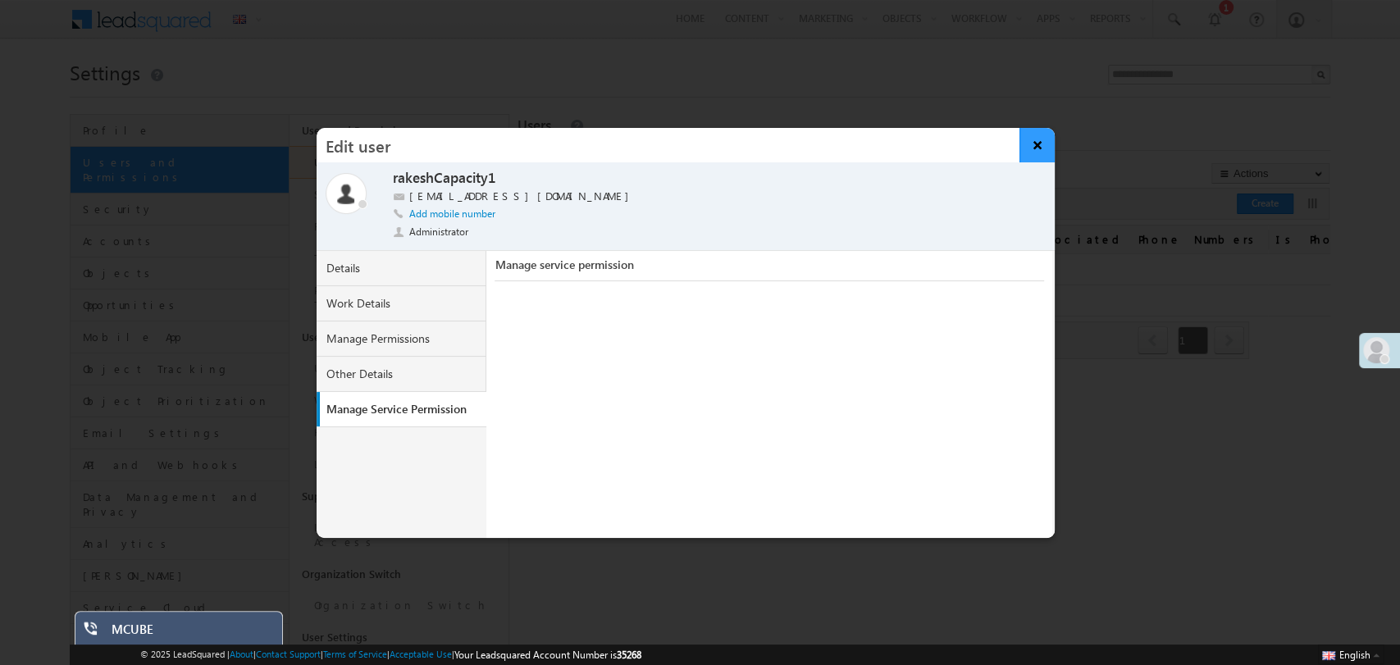
click at [1043, 134] on button "×" at bounding box center [1037, 145] width 35 height 34
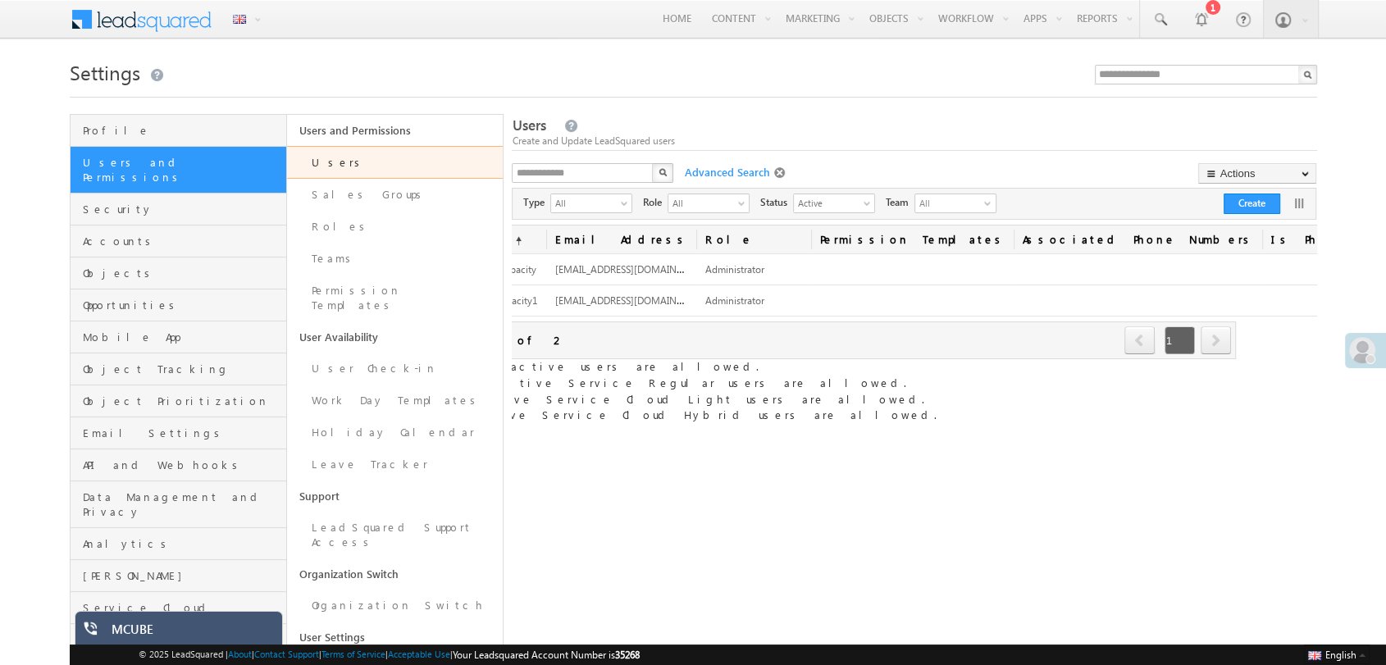
scroll to position [0, 0]
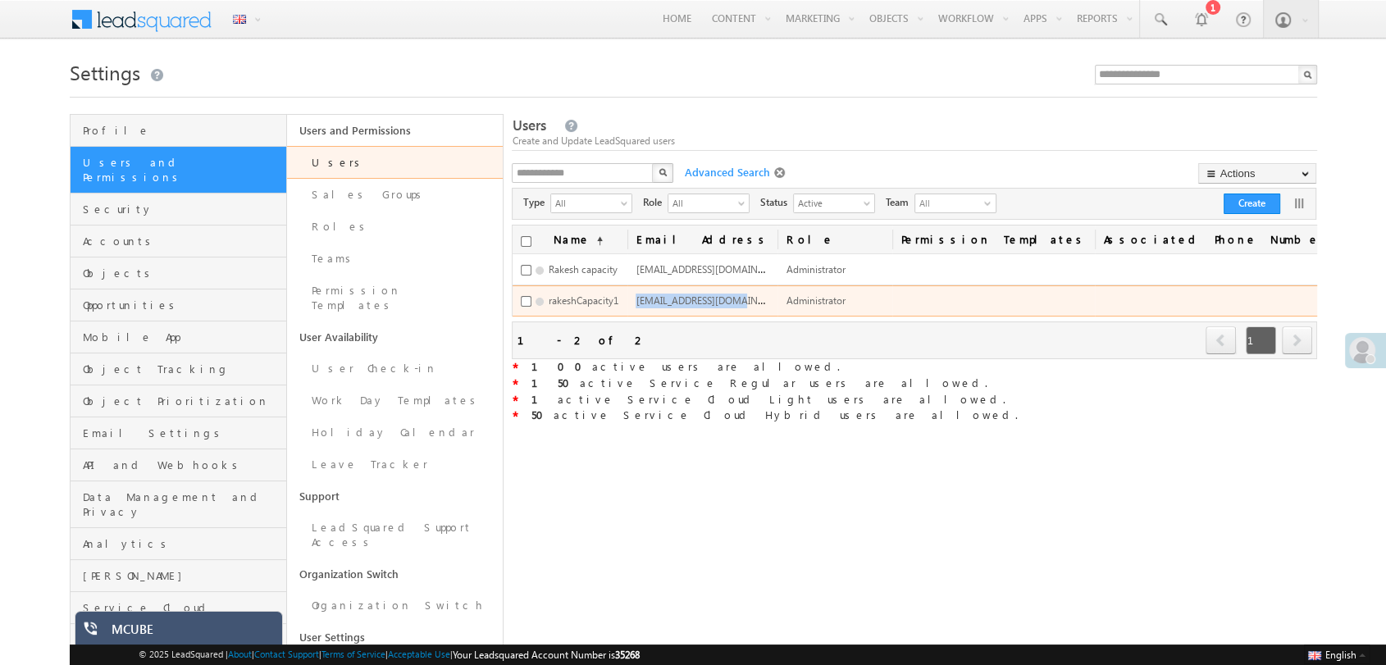
drag, startPoint x: 636, startPoint y: 299, endPoint x: 729, endPoint y: 296, distance: 93.6
click at [729, 296] on span "rakeshcapacity1@lsqdev.in" at bounding box center [714, 300] width 157 height 14
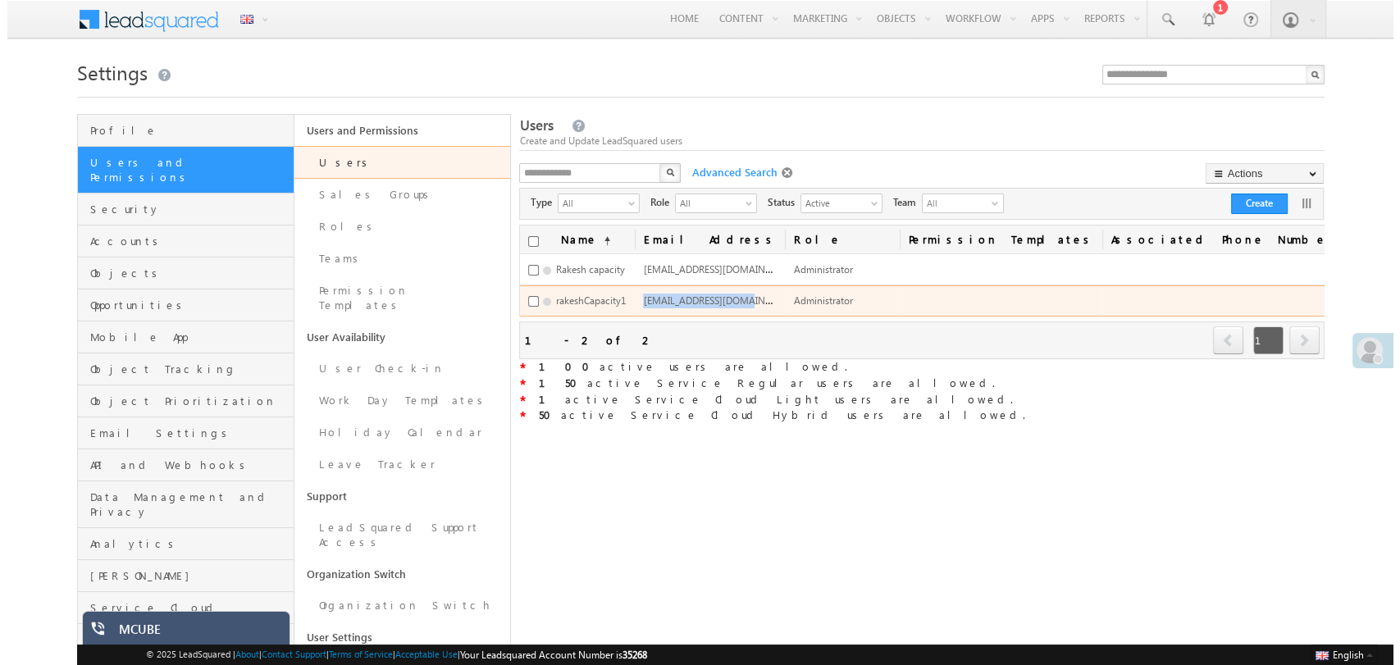
scroll to position [0, 89]
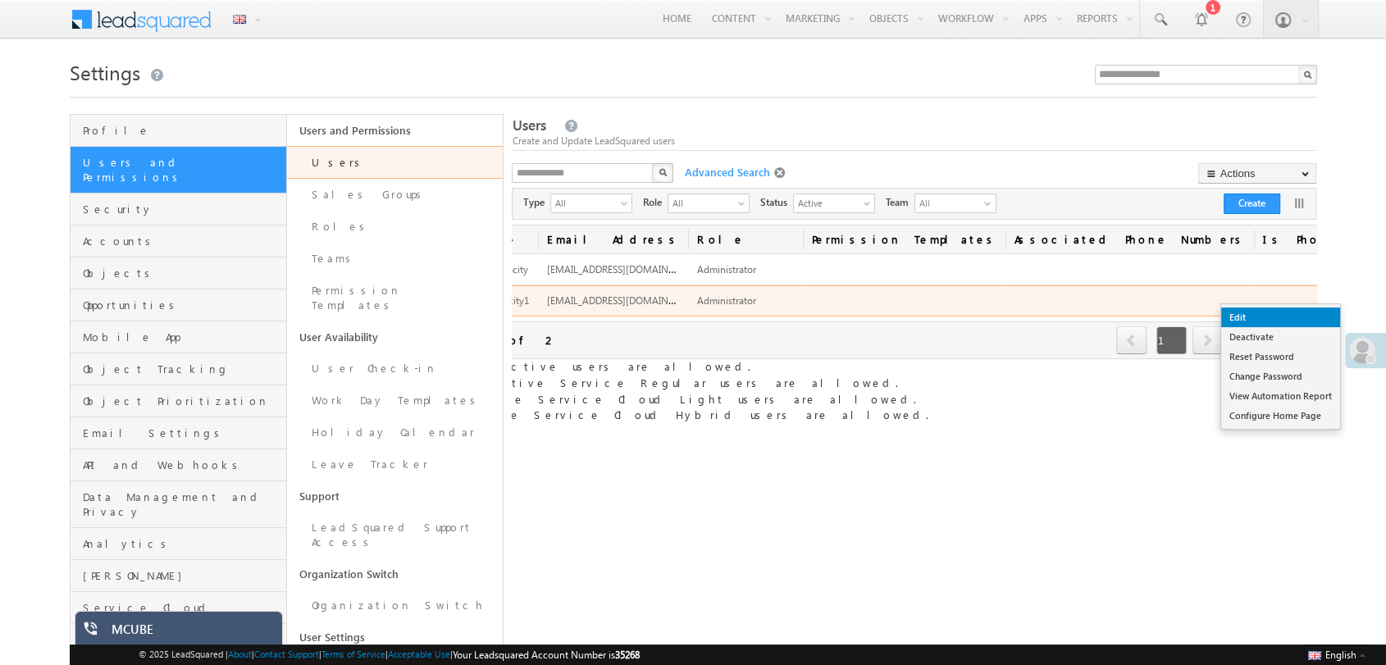
click at [1280, 309] on link "Edit" at bounding box center [1280, 318] width 119 height 20
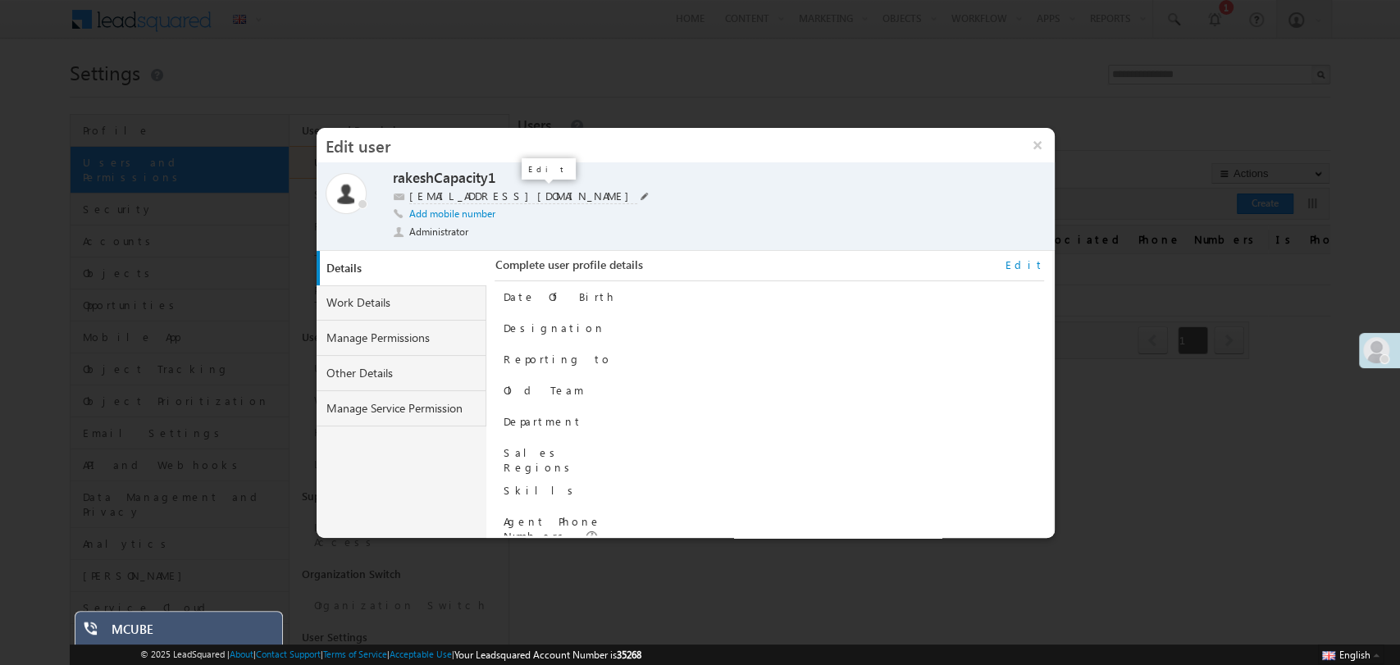
click at [641, 192] on span at bounding box center [645, 196] width 8 height 8
type input "**********"
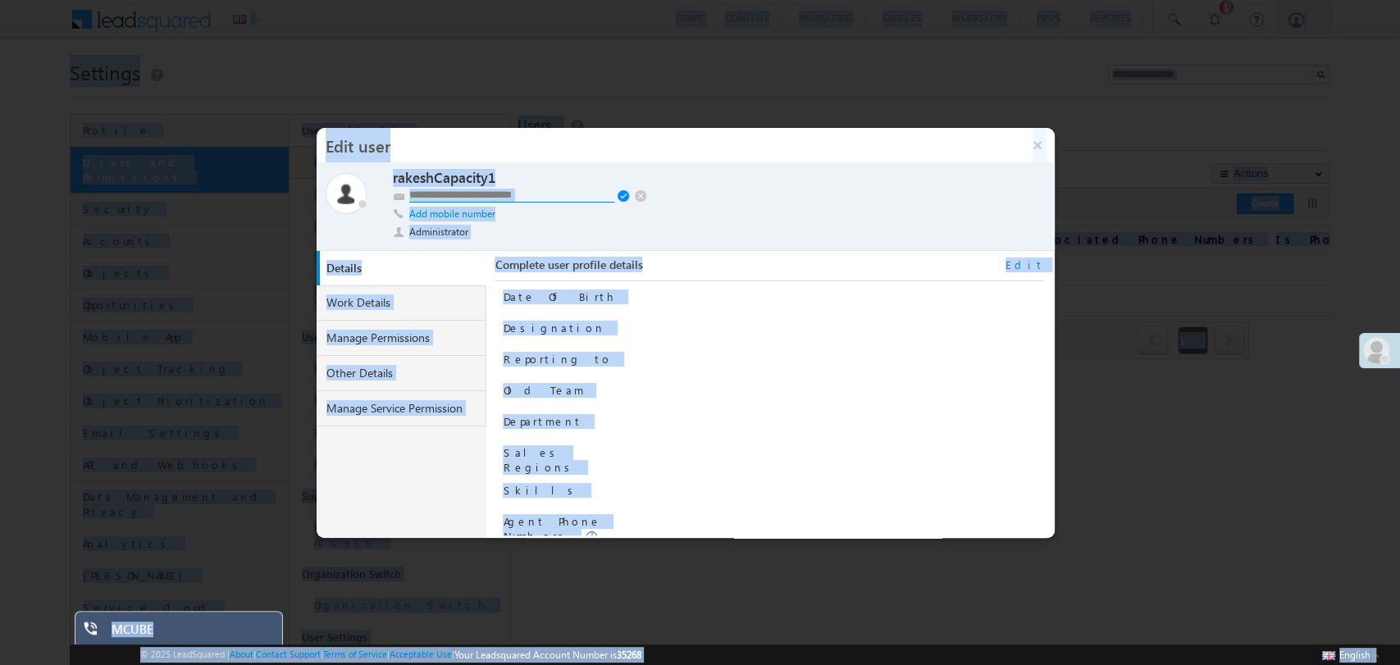
click at [540, 192] on input "**********" at bounding box center [511, 196] width 205 height 14
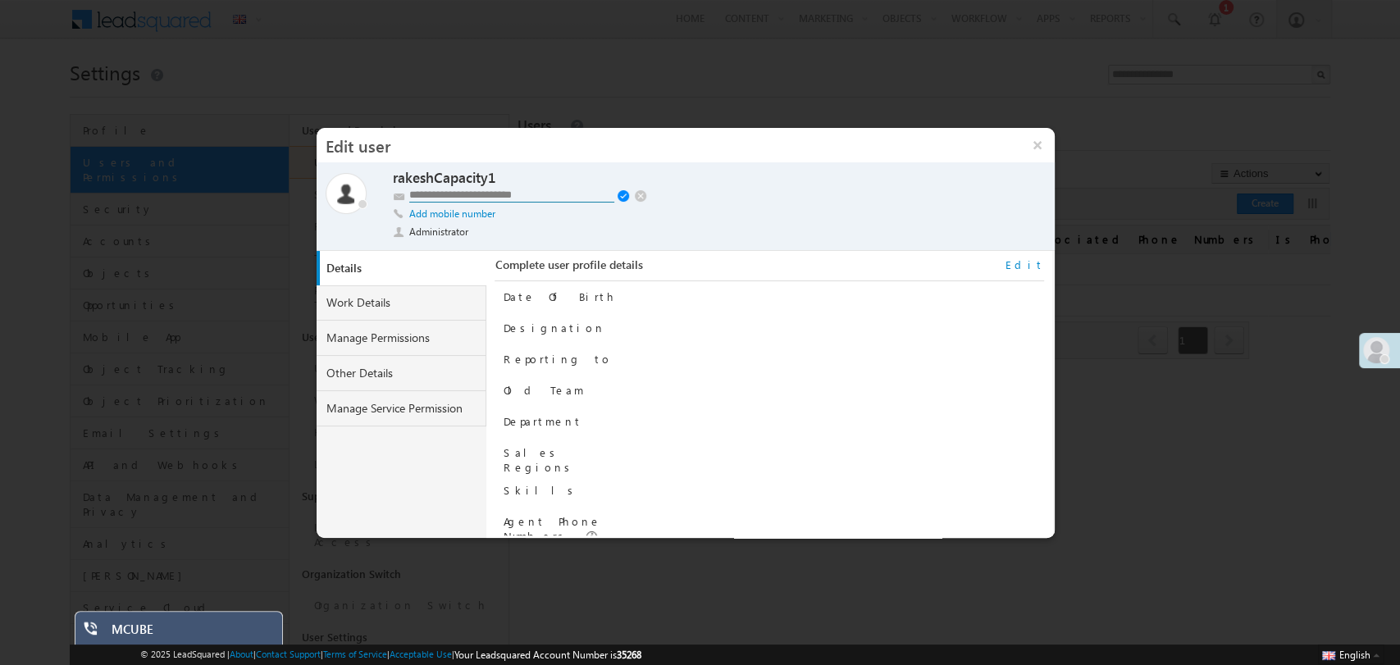
click at [540, 192] on input "**********" at bounding box center [511, 196] width 205 height 14
click at [552, 197] on input "**********" at bounding box center [511, 196] width 205 height 14
drag, startPoint x: 552, startPoint y: 197, endPoint x: 426, endPoint y: 193, distance: 126.4
click at [426, 193] on input "**********" at bounding box center [511, 196] width 205 height 14
click at [1039, 133] on button "×" at bounding box center [1037, 145] width 35 height 34
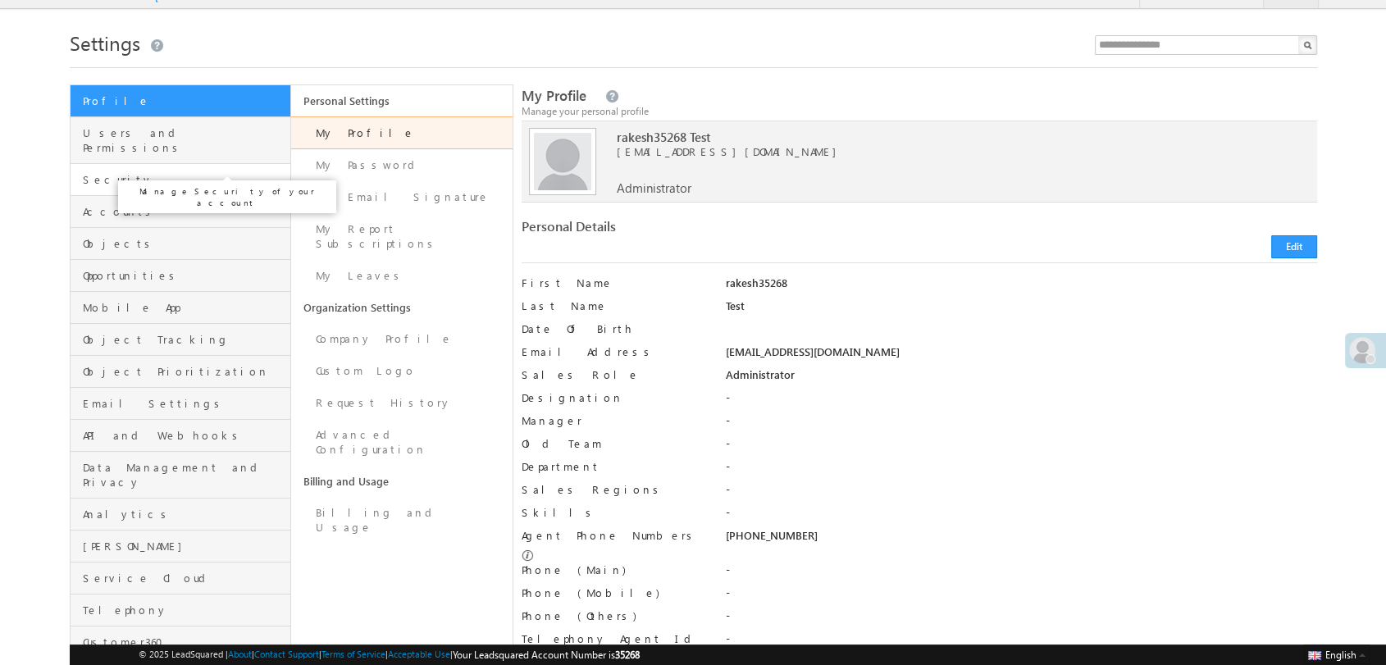
scroll to position [4, 0]
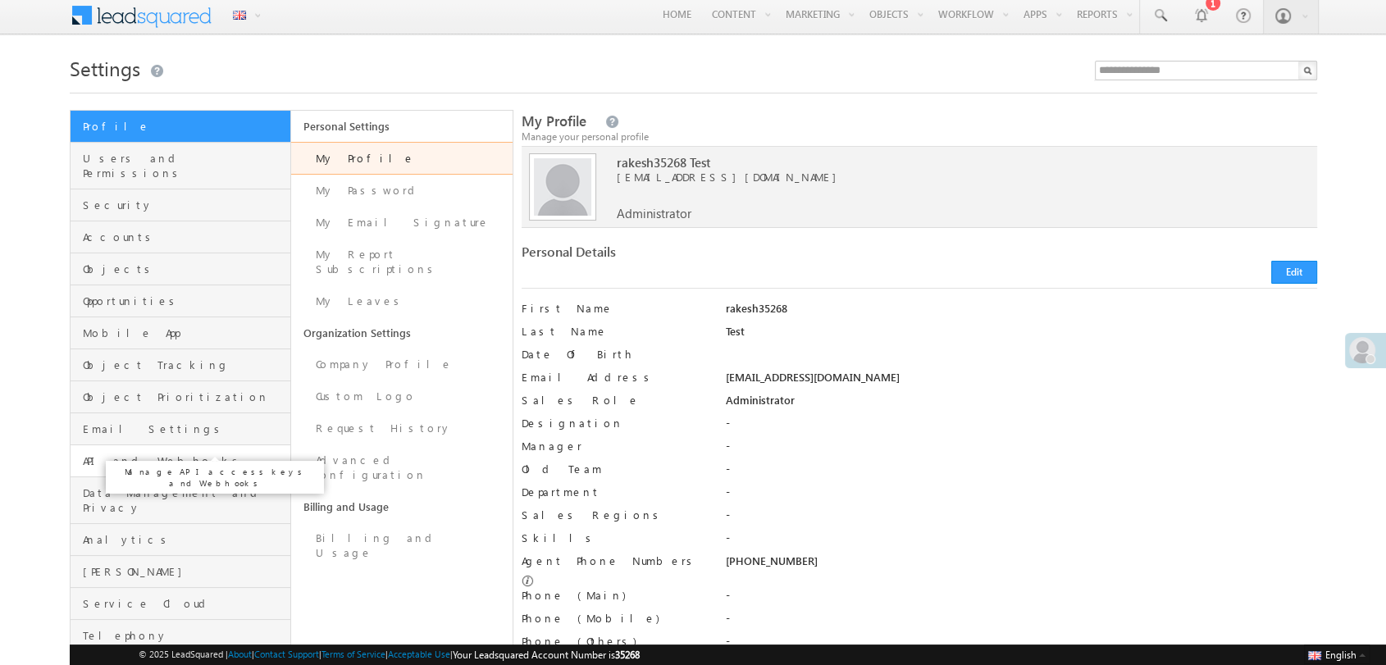
click at [208, 454] on span "API and Webhooks" at bounding box center [185, 461] width 204 height 15
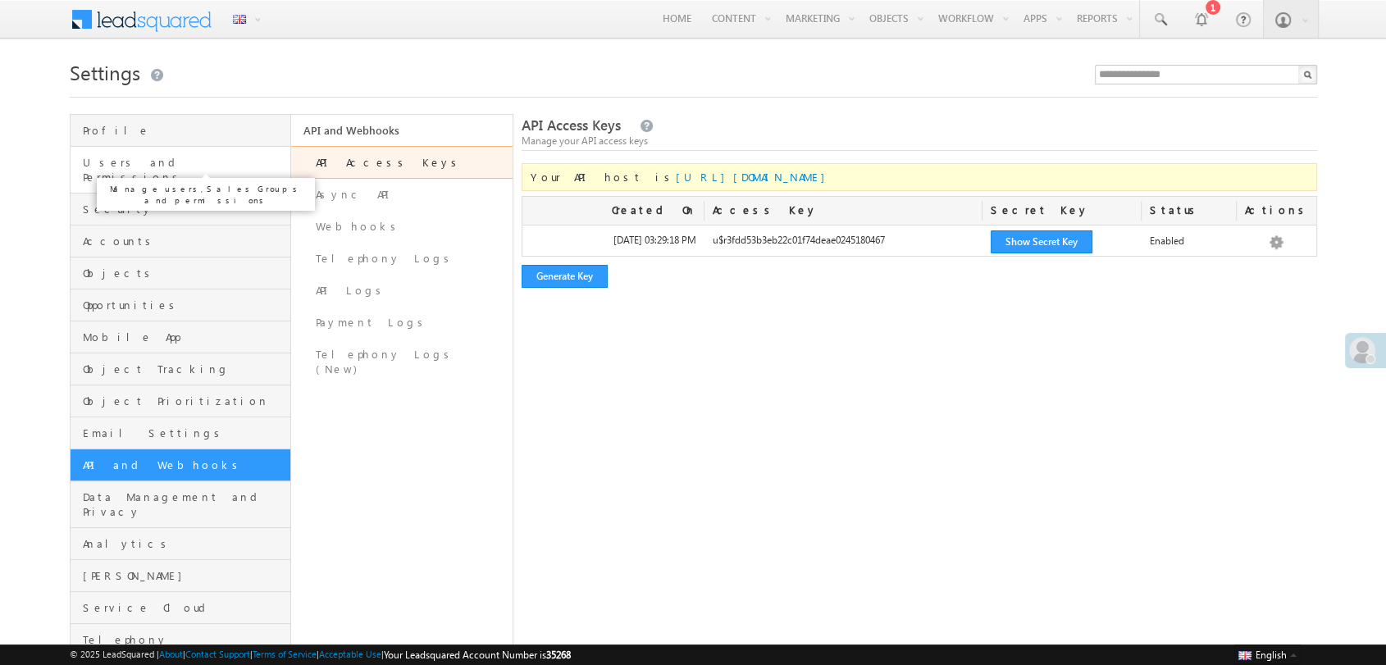
click at [153, 159] on span "Users and Permissions" at bounding box center [185, 170] width 204 height 30
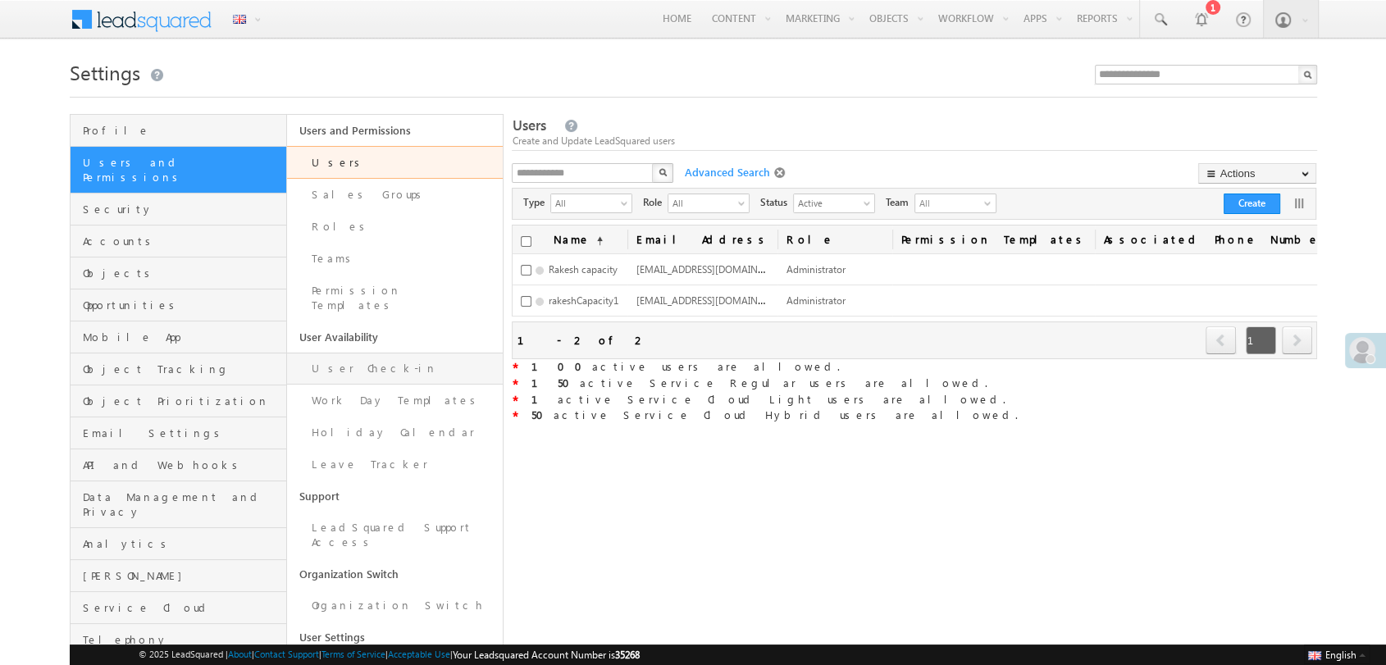
click at [398, 363] on link "User Check-in" at bounding box center [395, 369] width 217 height 32
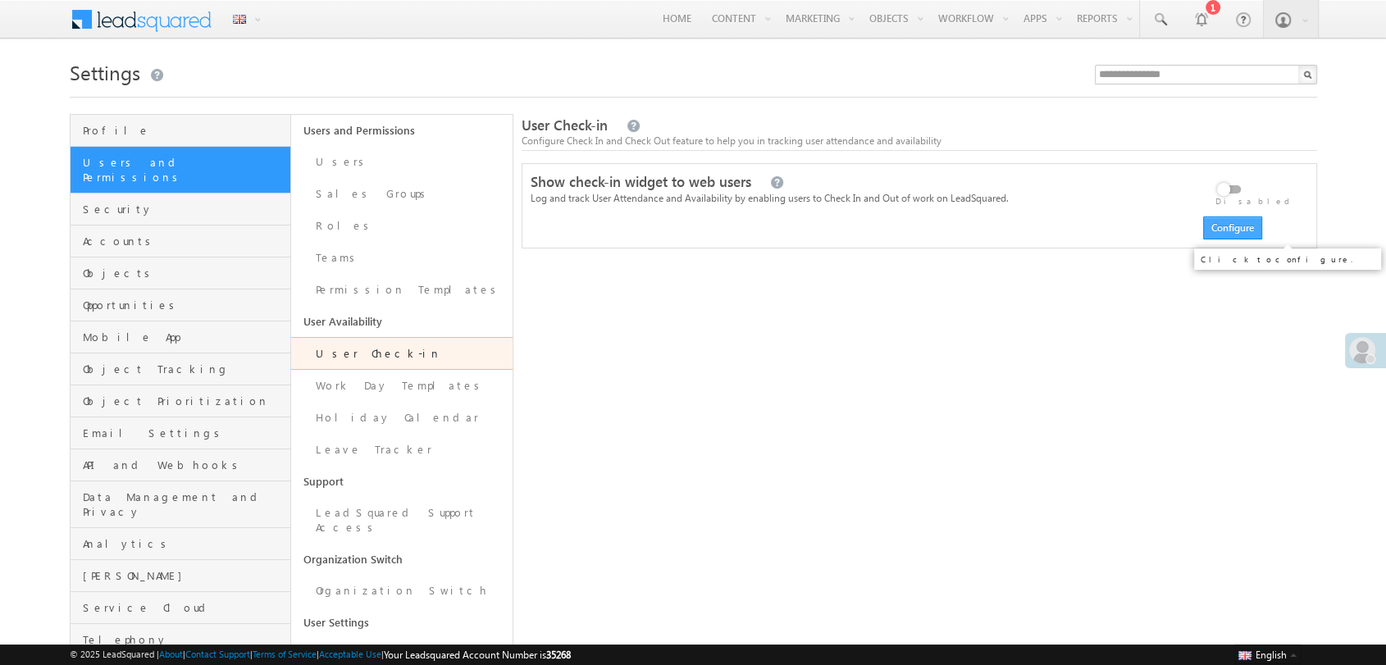
click at [1224, 228] on button "Configure" at bounding box center [1232, 228] width 59 height 23
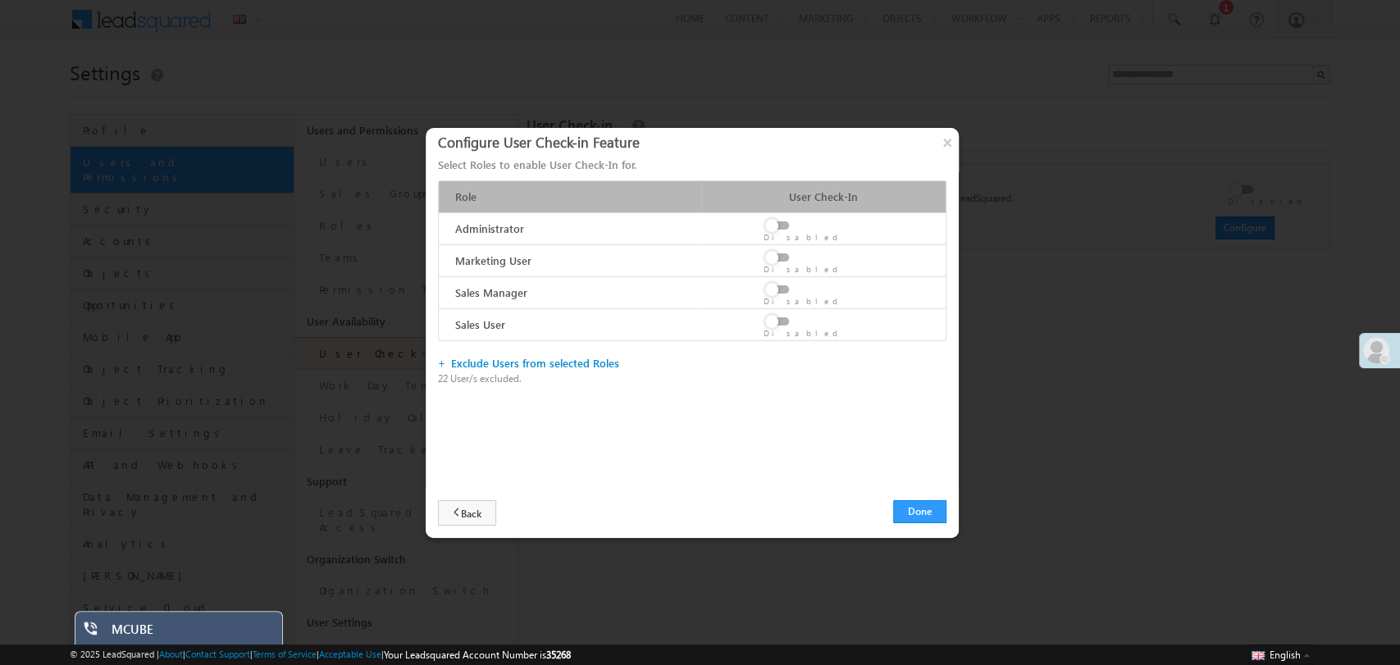
click at [531, 352] on div "Role User Check-In Administrator Marketing User Sales Manager Sales User" at bounding box center [692, 330] width 533 height 316
click at [532, 364] on link "Exclude Users from selected Roles" at bounding box center [535, 363] width 168 height 14
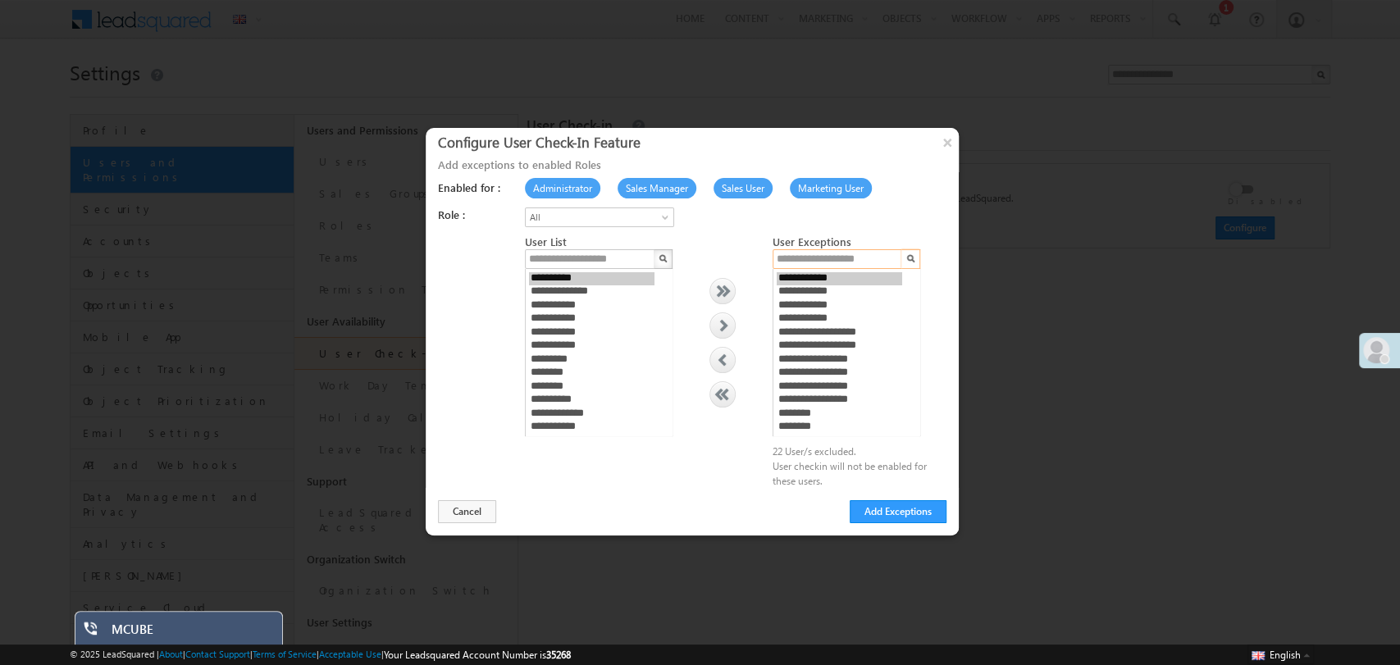
click at [865, 259] on input "text" at bounding box center [838, 259] width 131 height 20
paste input "**********"
type input "**********"
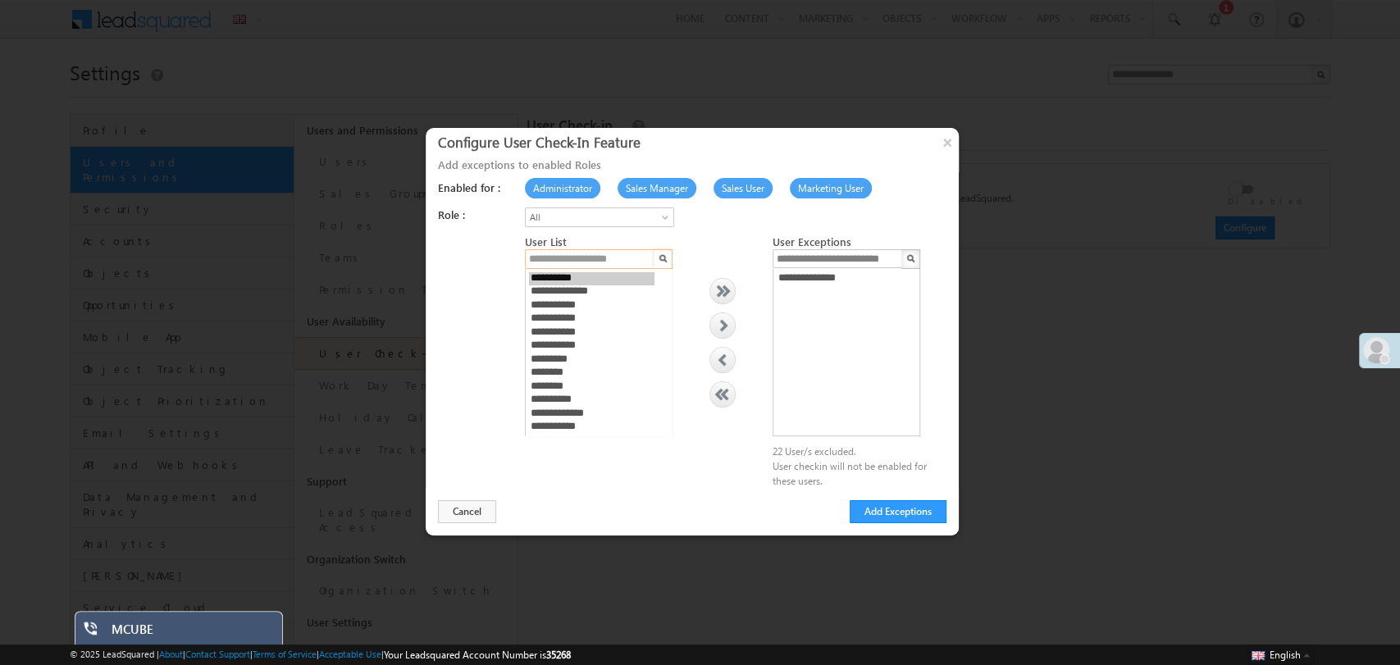
scroll to position [0, 0]
click at [564, 263] on input "text" at bounding box center [590, 259] width 131 height 20
paste input "**********"
type input "**********"
click at [938, 153] on button "×" at bounding box center [947, 142] width 26 height 29
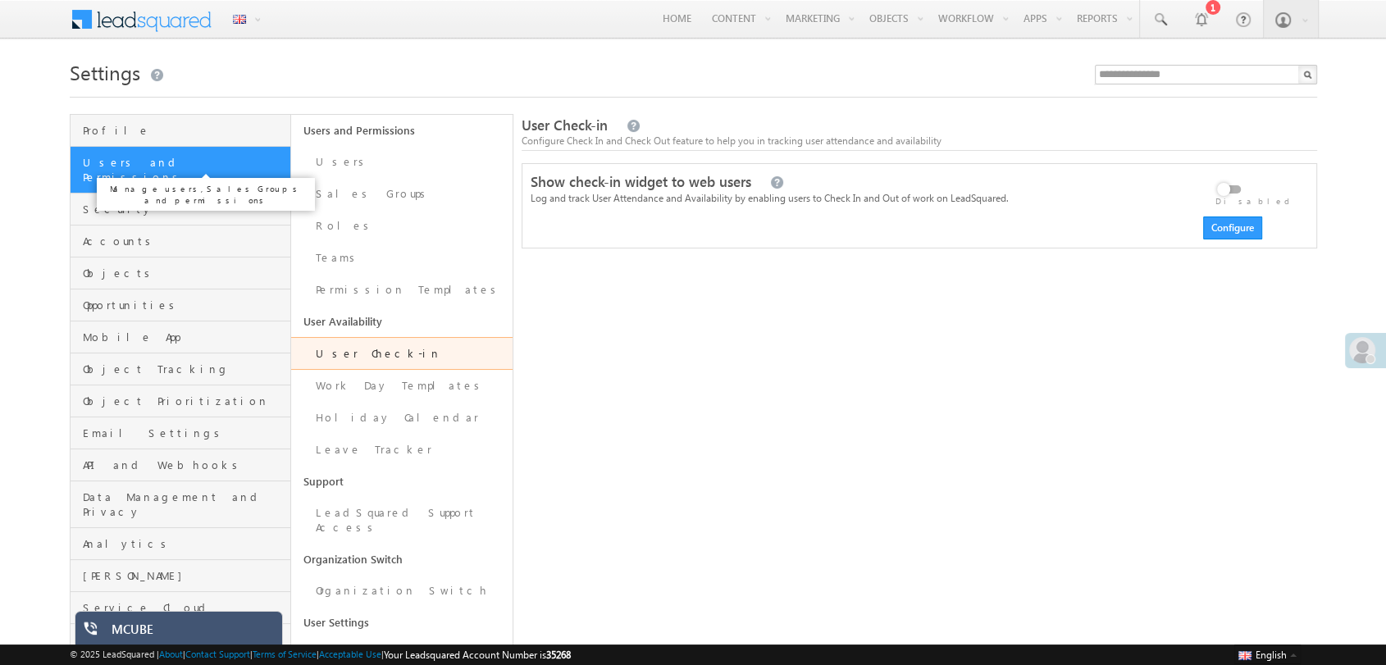
click at [128, 166] on span "Users and Permissions" at bounding box center [185, 170] width 204 height 30
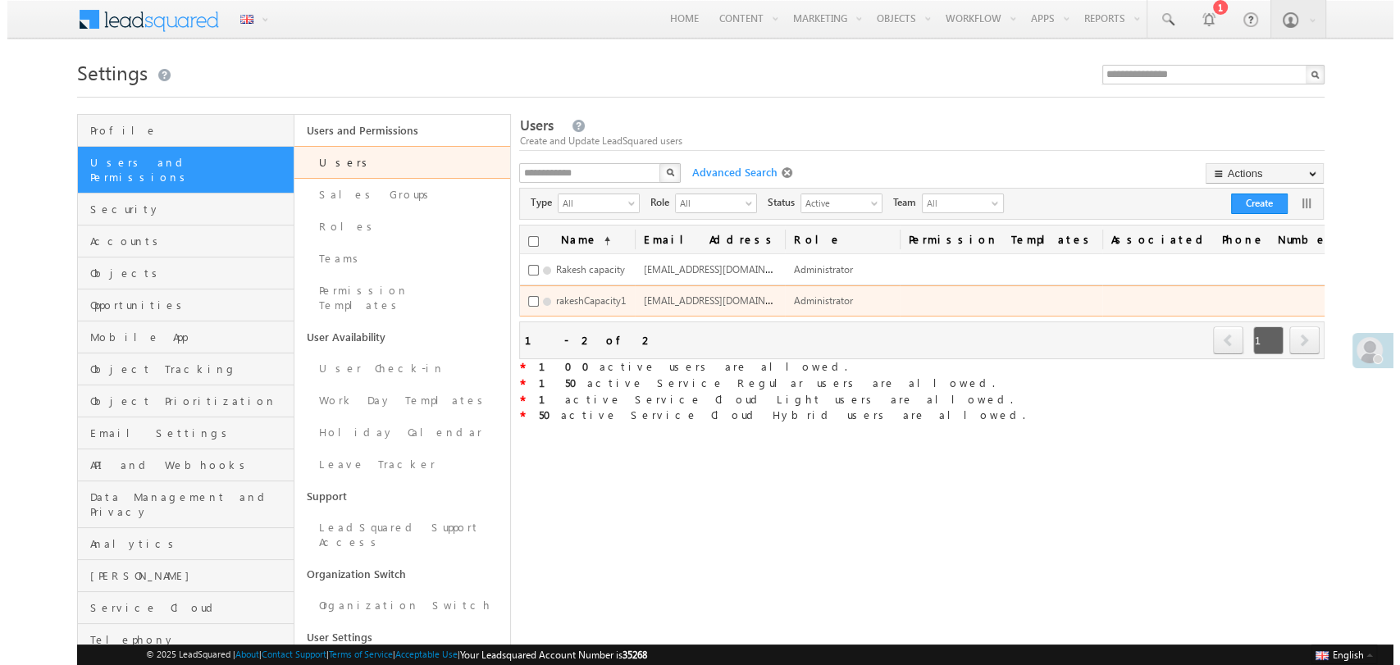
scroll to position [0, 89]
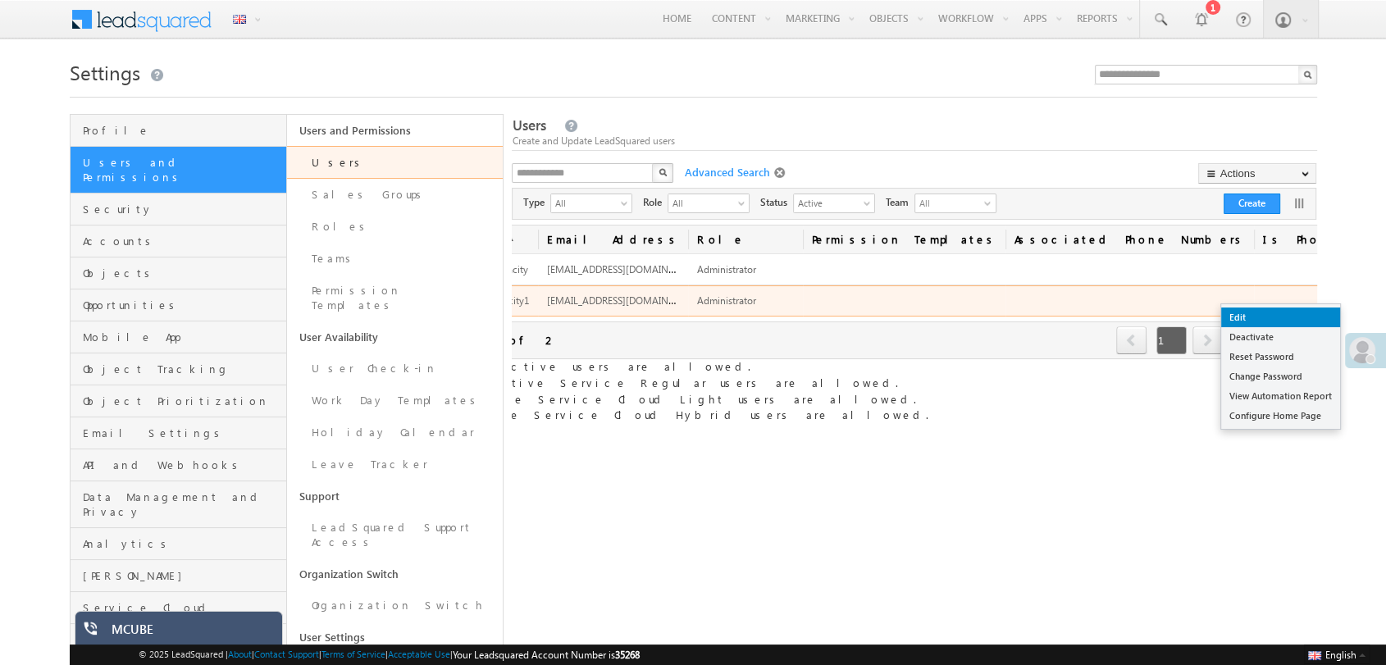
click at [1283, 313] on link "Edit" at bounding box center [1280, 318] width 119 height 20
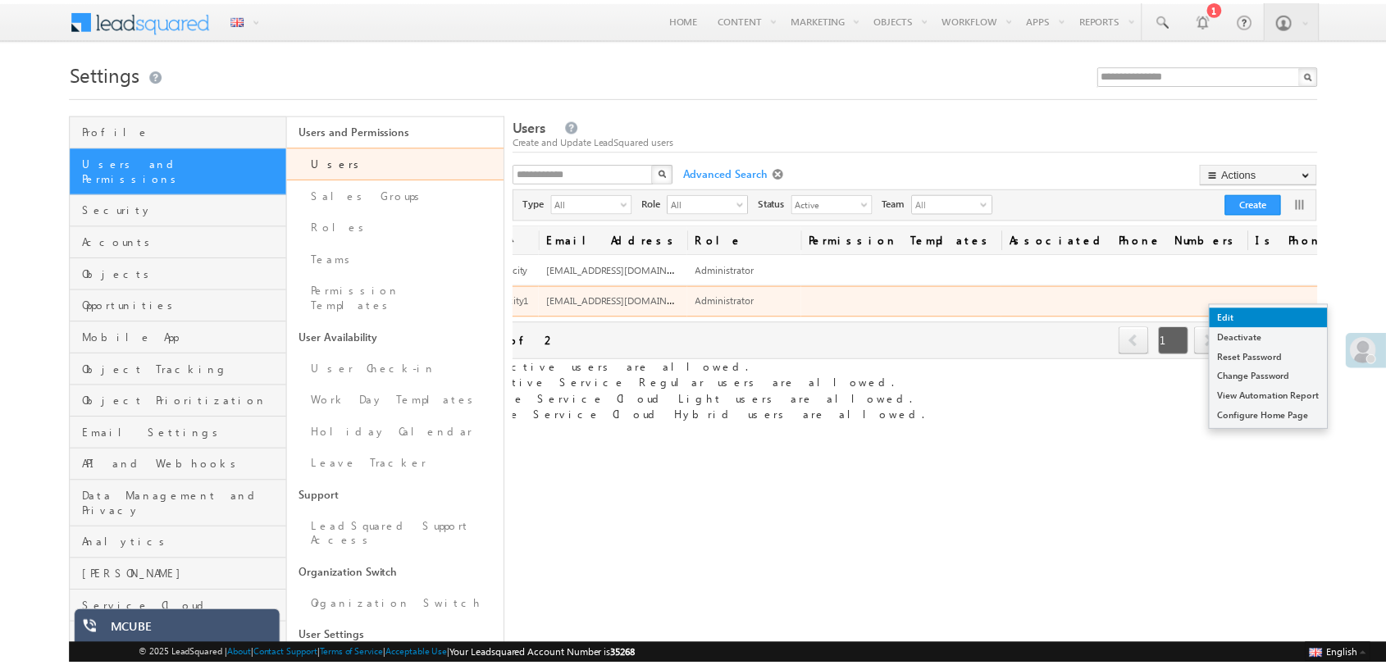
scroll to position [0, 81]
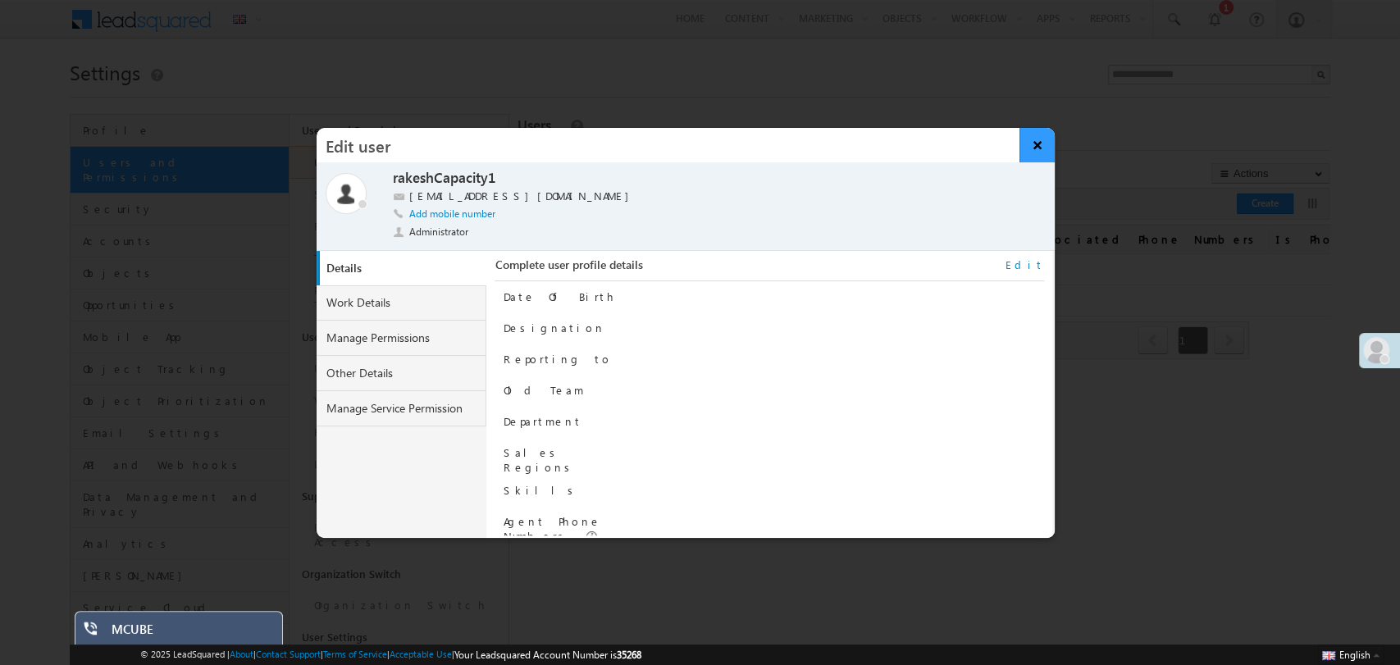
click at [1033, 152] on button "×" at bounding box center [1037, 145] width 35 height 34
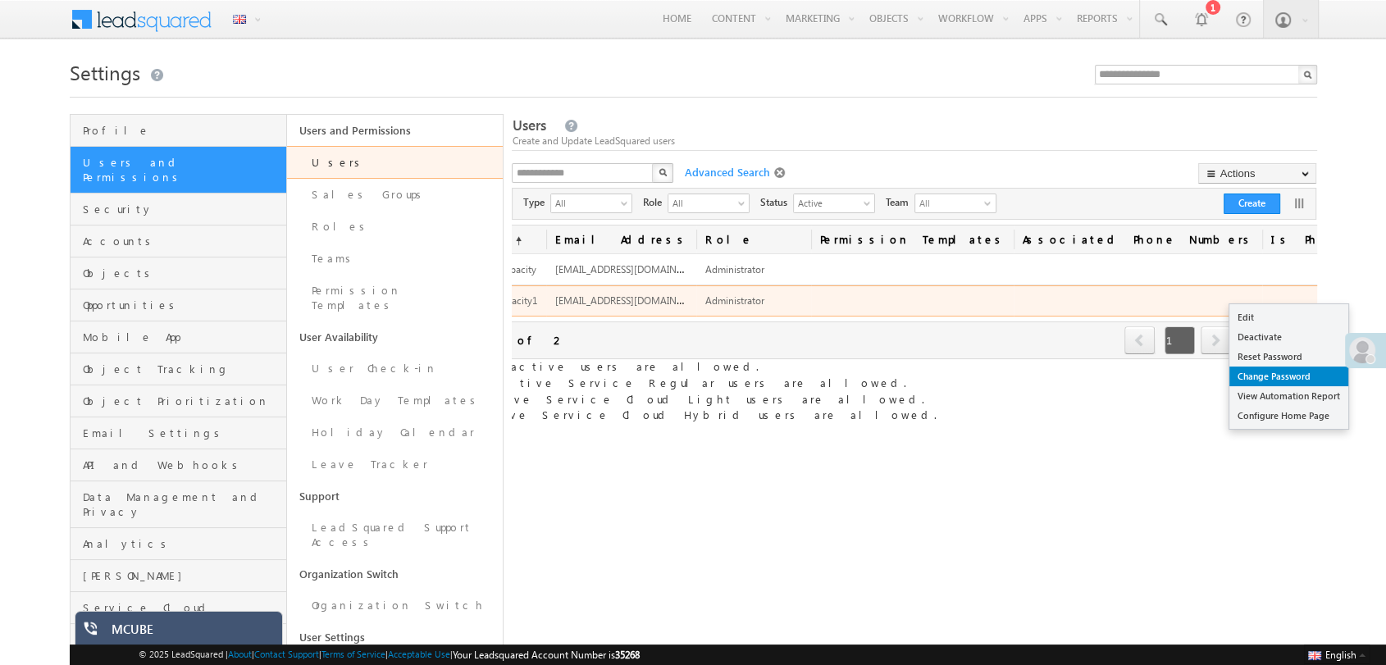
click at [1281, 371] on link "Change Password" at bounding box center [1289, 377] width 119 height 20
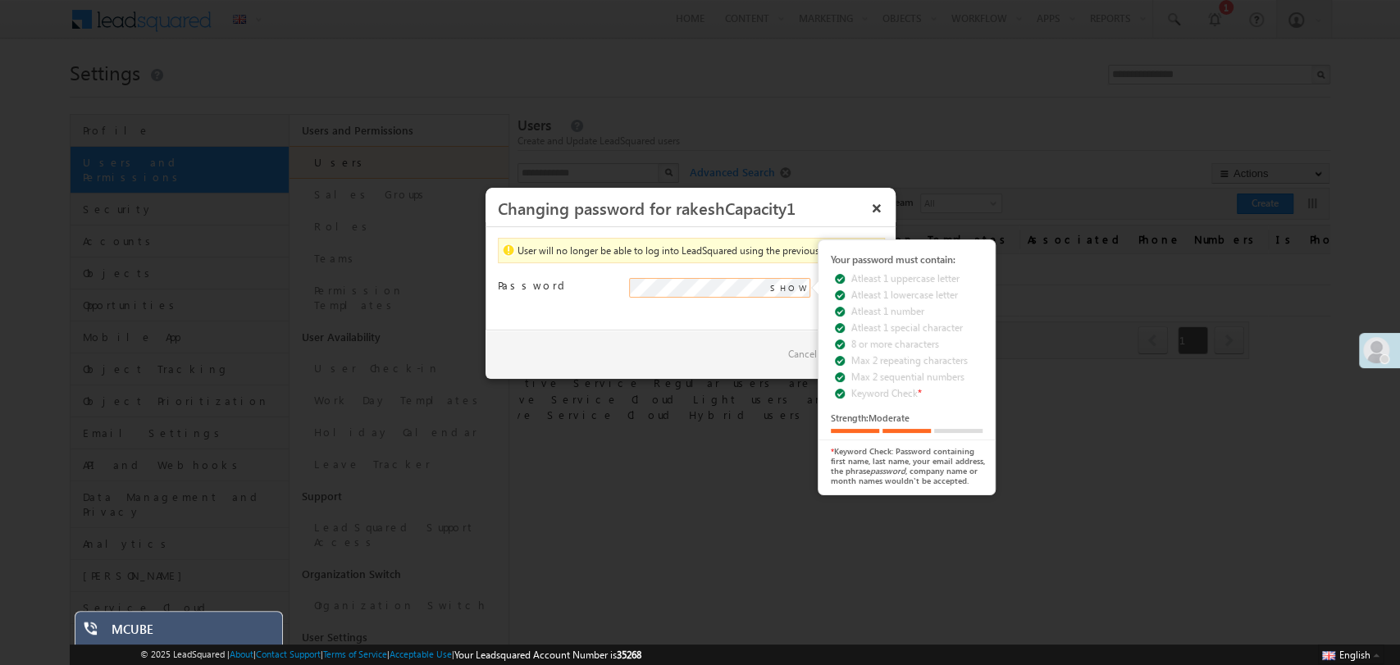
click at [791, 286] on div "Please provide a password. SHOW Your password must contain: Atleast 1 uppercase…" at bounding box center [755, 295] width 253 height 35
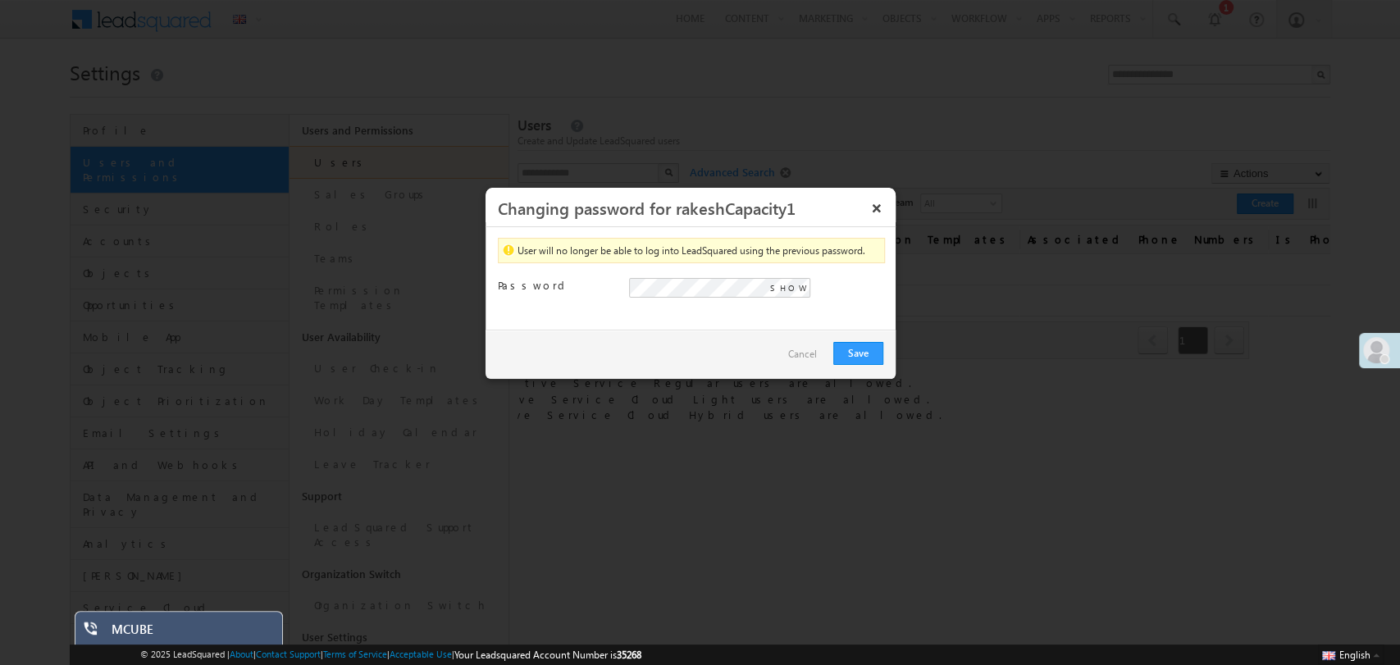
click at [791, 286] on span "SHOW" at bounding box center [788, 288] width 37 height 15
click at [709, 349] on div "Save Cancel" at bounding box center [691, 354] width 410 height 49
click at [865, 356] on button "Save" at bounding box center [858, 353] width 50 height 23
